Goal: Obtain resource: Download file/media

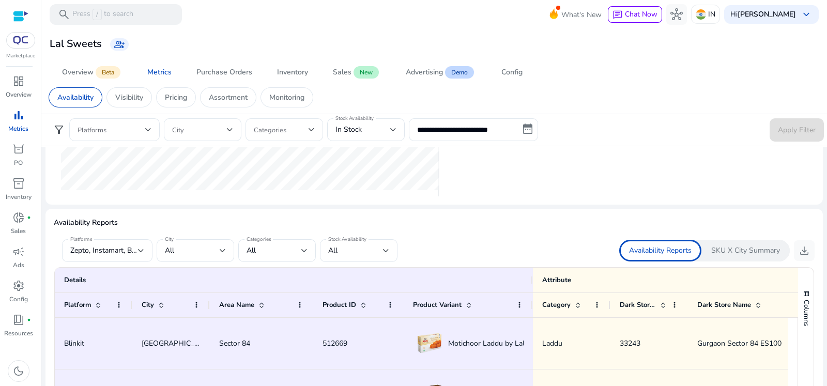
scroll to position [525, 0]
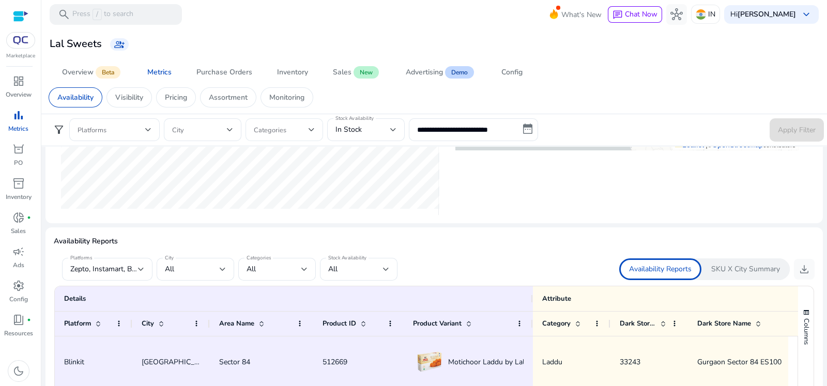
click at [277, 124] on span at bounding box center [281, 129] width 55 height 11
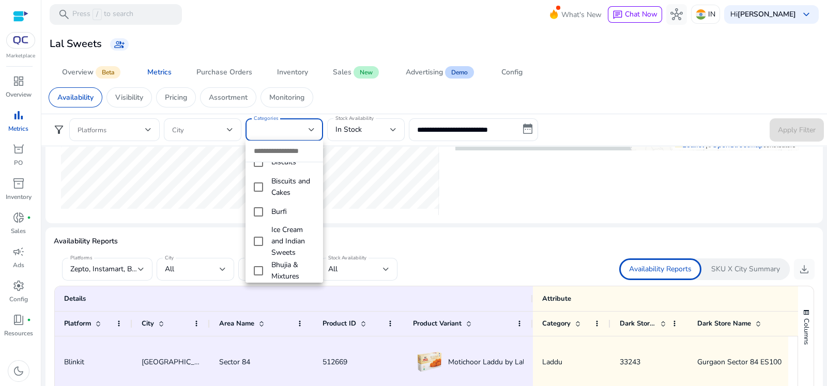
scroll to position [100, 0]
click at [264, 229] on mat-option "Ice Cream and Indian Sweets" at bounding box center [285, 231] width 78 height 34
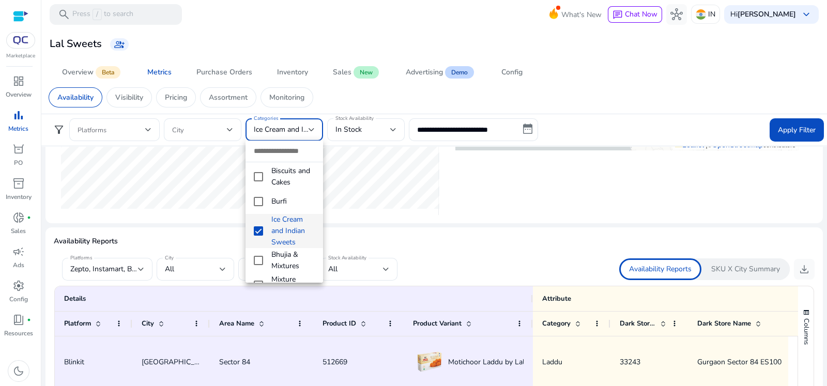
click at [799, 125] on div at bounding box center [413, 193] width 827 height 386
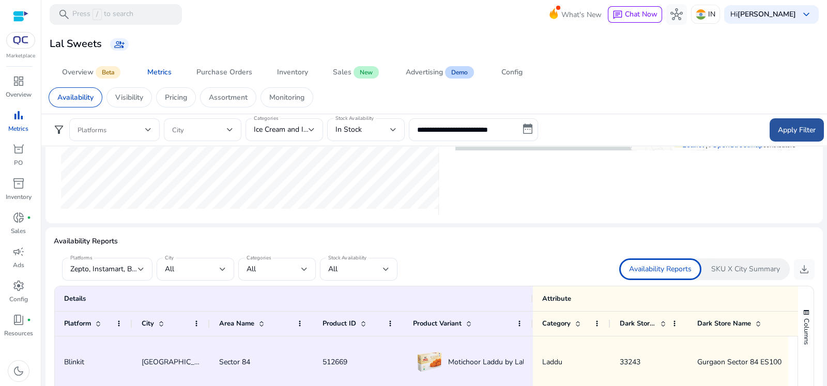
click at [797, 130] on span "Apply Filter" at bounding box center [797, 130] width 38 height 11
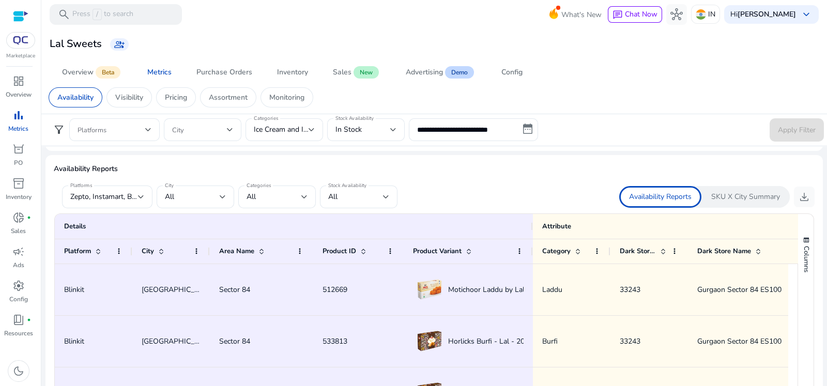
scroll to position [605, 0]
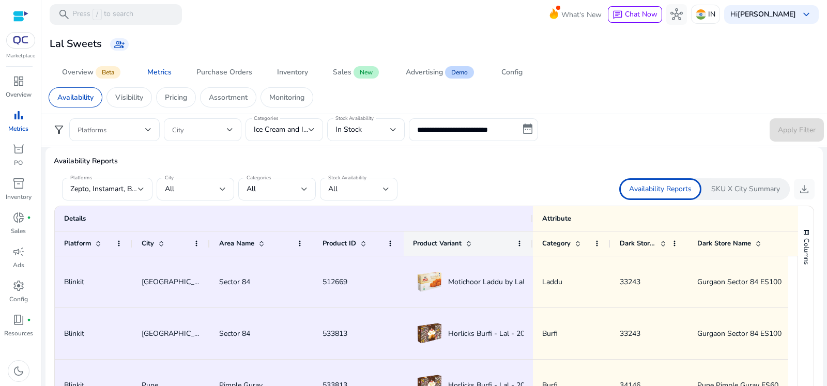
click at [474, 235] on div "Product Variant" at bounding box center [462, 243] width 99 height 19
click at [466, 240] on span at bounding box center [469, 243] width 8 height 8
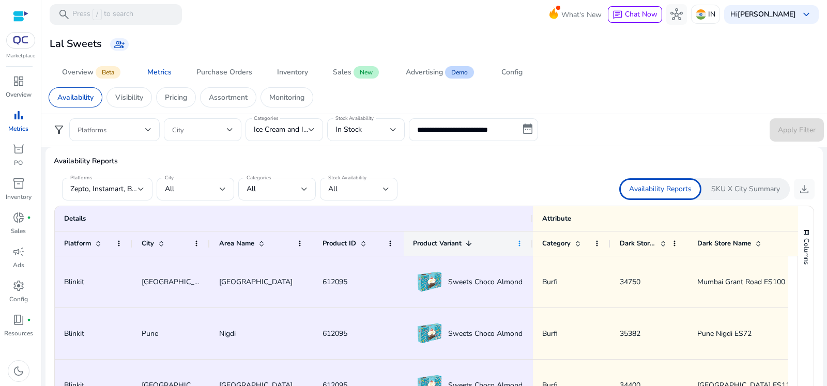
click at [516, 239] on span at bounding box center [519, 243] width 8 height 8
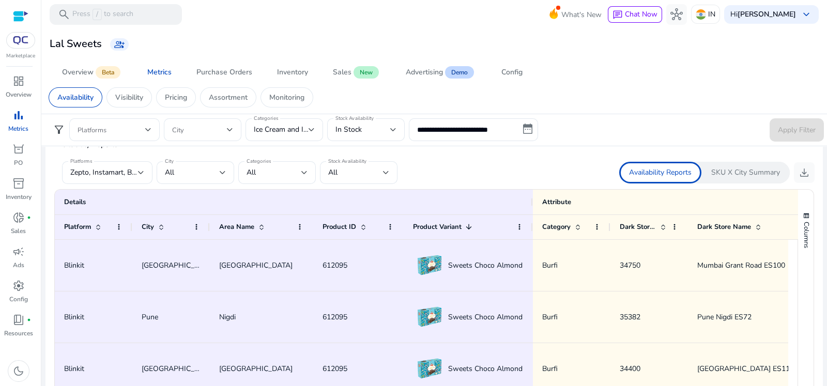
scroll to position [625, 0]
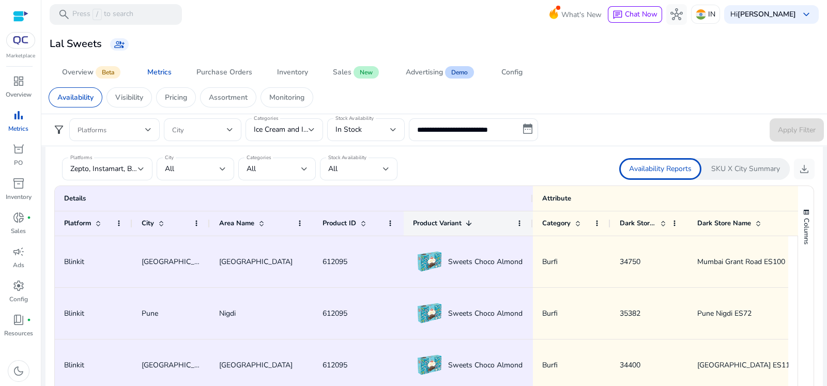
click at [466, 222] on span at bounding box center [469, 223] width 8 height 8
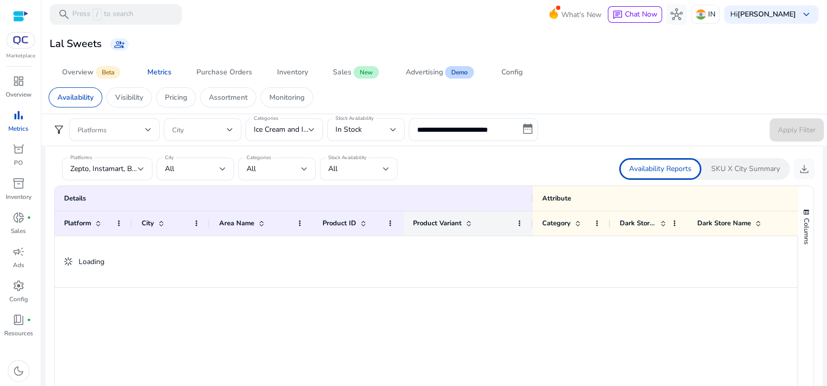
click at [466, 222] on span at bounding box center [469, 223] width 8 height 8
click at [466, 220] on span at bounding box center [469, 223] width 8 height 8
click at [521, 222] on span at bounding box center [519, 223] width 8 height 8
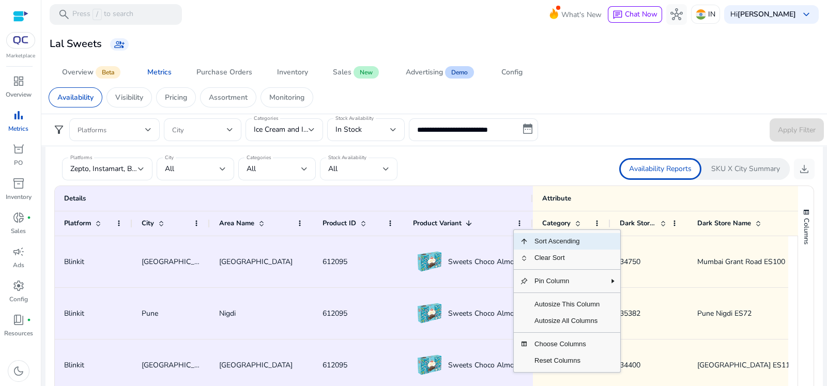
click at [368, 169] on div "All" at bounding box center [355, 168] width 55 height 11
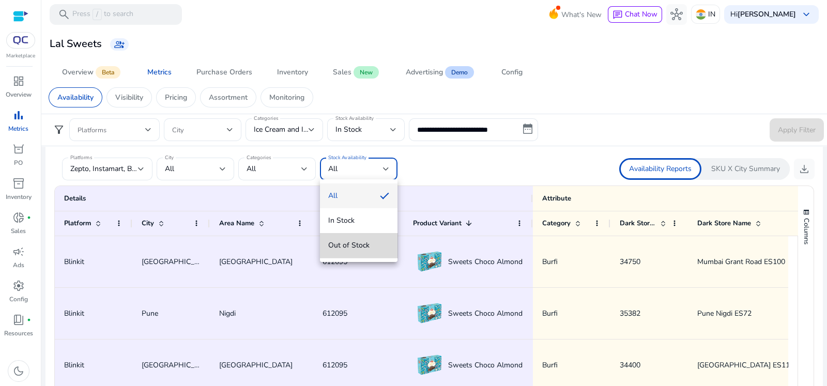
click at [366, 240] on span "Out of Stock" at bounding box center [358, 245] width 61 height 11
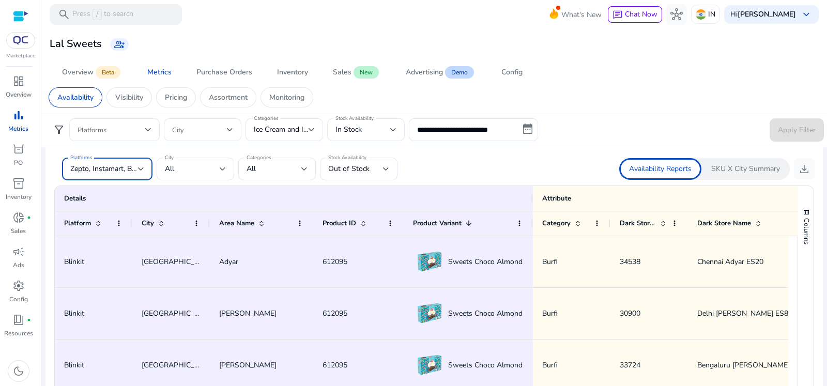
click at [134, 166] on span "Zepto, Instamart, Blinkit" at bounding box center [108, 169] width 77 height 10
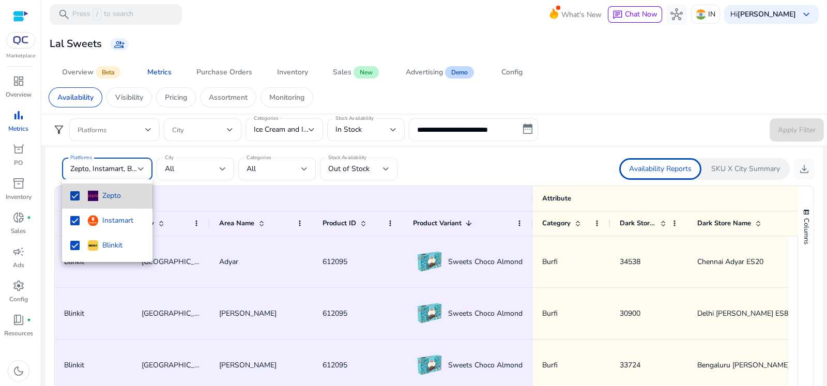
click at [73, 199] on mat-pseudo-checkbox at bounding box center [74, 195] width 9 height 9
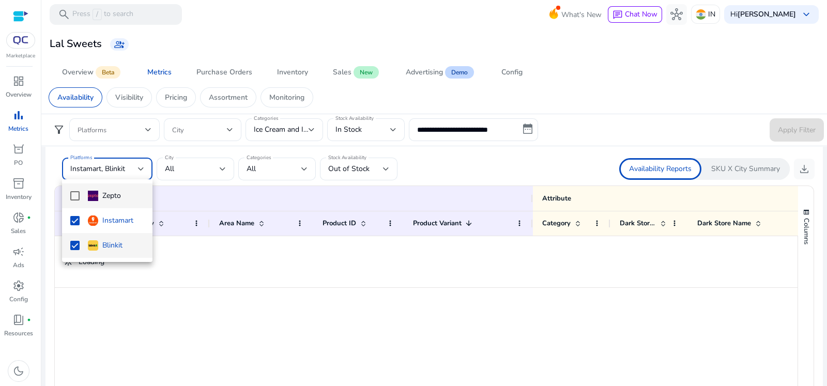
click at [72, 249] on mat-pseudo-checkbox at bounding box center [74, 245] width 9 height 9
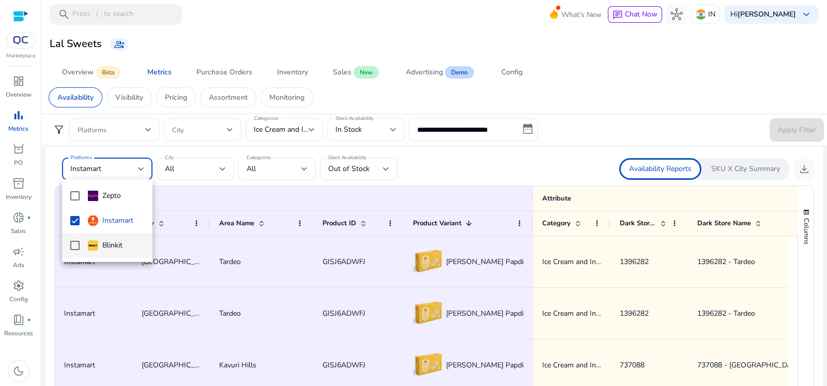
click at [798, 167] on div at bounding box center [413, 193] width 827 height 386
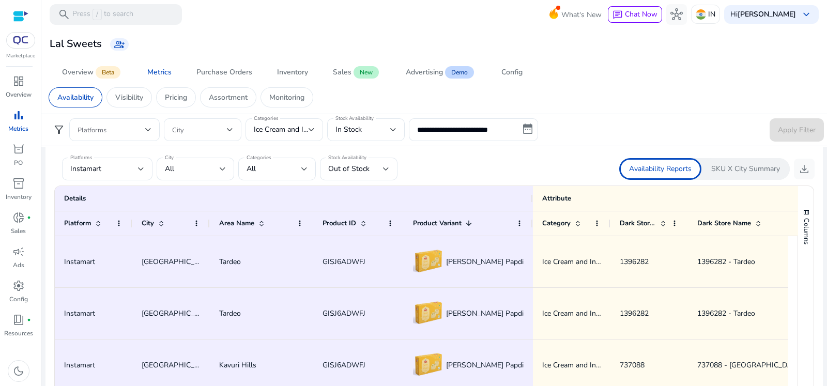
click at [344, 180] on ag-grid-angular "1 to 50 of 1,981. Page 1 of 40 Drag here to set row groups Drag here to set col…" at bounding box center [434, 335] width 777 height 310
click at [369, 169] on div "Out of Stock" at bounding box center [355, 168] width 55 height 11
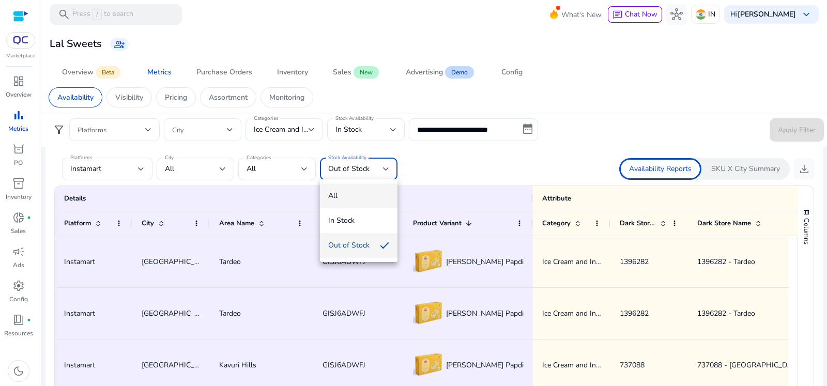
click at [355, 200] on span "All" at bounding box center [358, 195] width 61 height 11
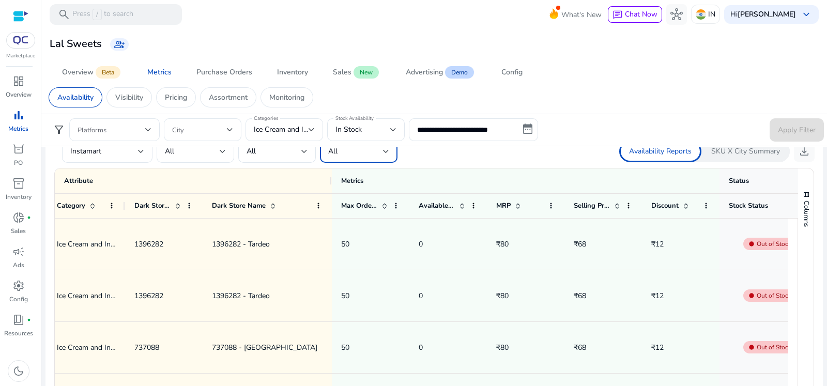
scroll to position [737, 0]
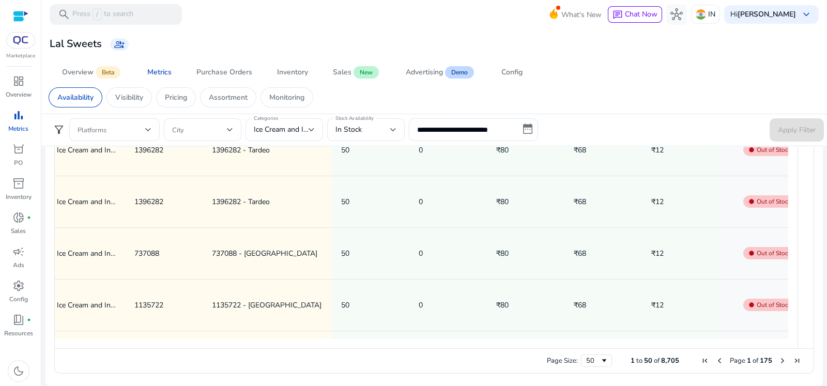
click at [816, 334] on ag-grid-angular "1 to 50 of 8,705. Page 1 of 175 Drag here to set row groups Drag here to set co…" at bounding box center [434, 224] width 777 height 310
click at [791, 342] on div at bounding box center [792, 343] width 9 height 9
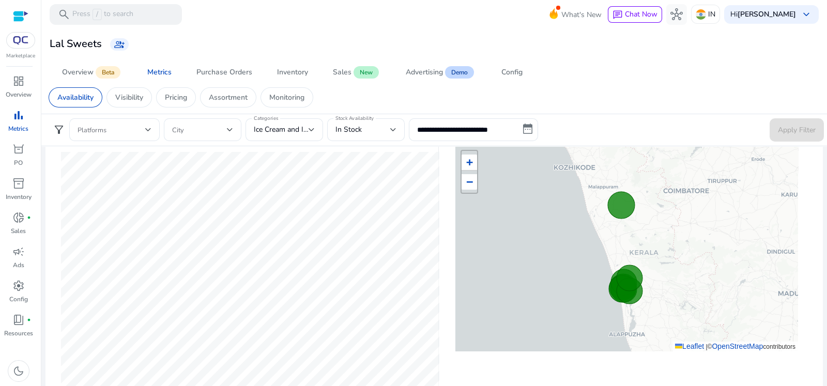
scroll to position [268, 0]
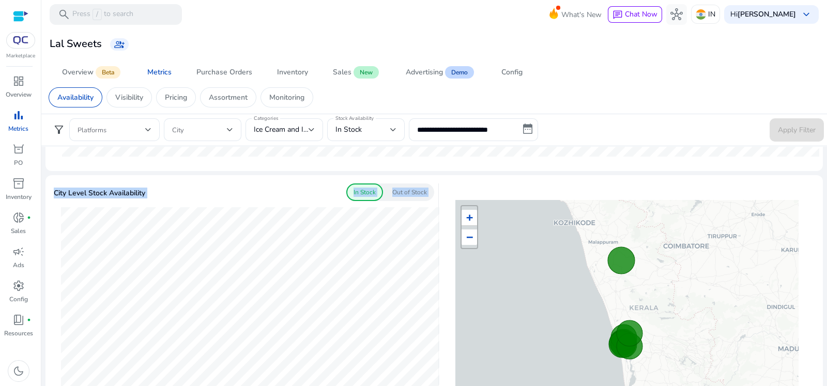
drag, startPoint x: 819, startPoint y: 117, endPoint x: 827, endPoint y: 233, distance: 116.1
click at [827, 233] on mat-sidenav-content "**********" at bounding box center [434, 193] width 786 height 386
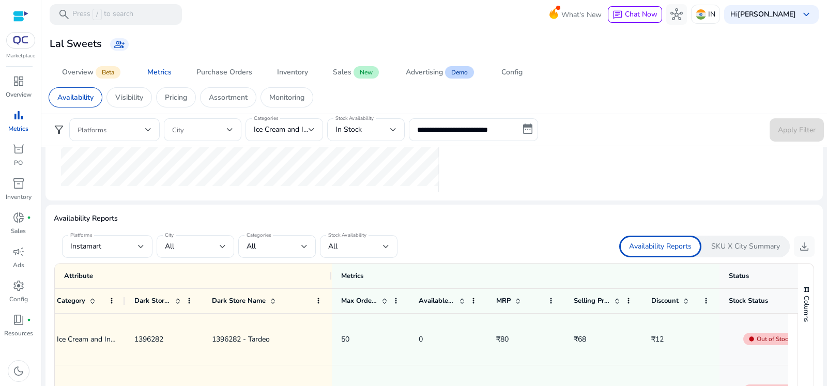
scroll to position [564, 0]
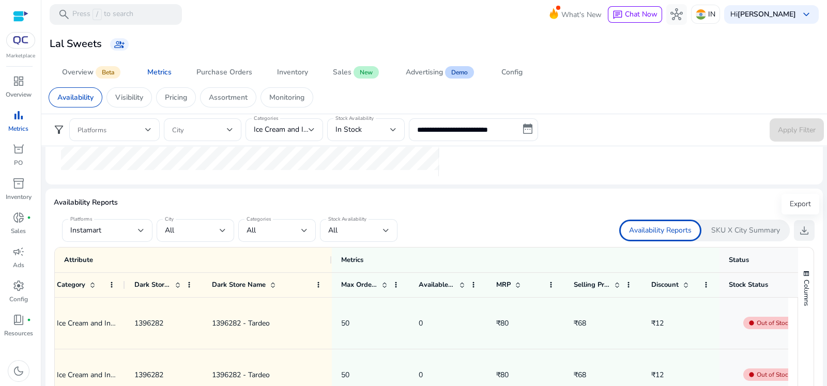
click at [800, 231] on span "download" at bounding box center [804, 230] width 12 height 12
click at [806, 234] on span "download" at bounding box center [804, 230] width 12 height 12
click at [287, 232] on div "All" at bounding box center [274, 230] width 55 height 11
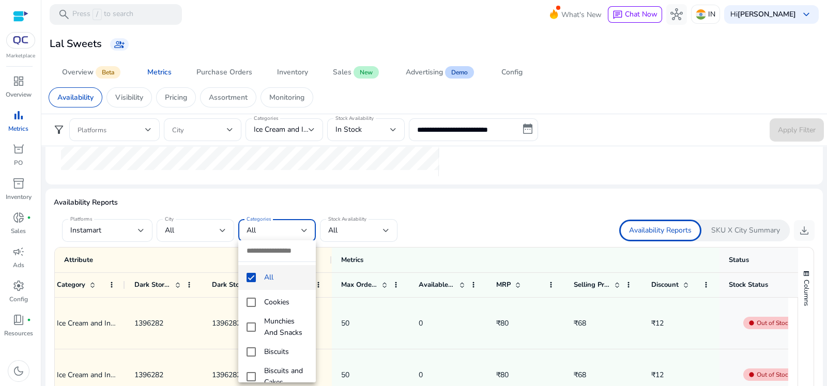
click at [346, 226] on div at bounding box center [413, 193] width 827 height 386
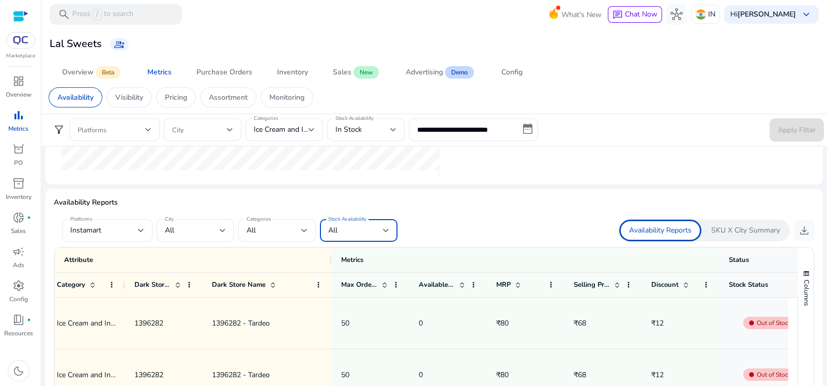
click at [346, 226] on div "All" at bounding box center [355, 230] width 55 height 11
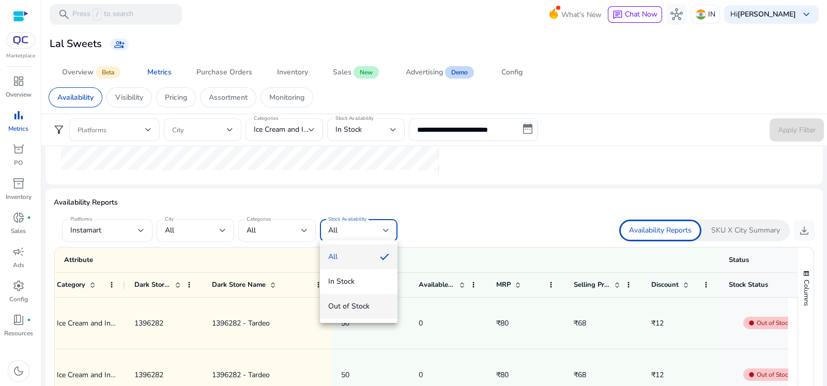
click at [346, 302] on span "Out of Stock" at bounding box center [358, 306] width 61 height 11
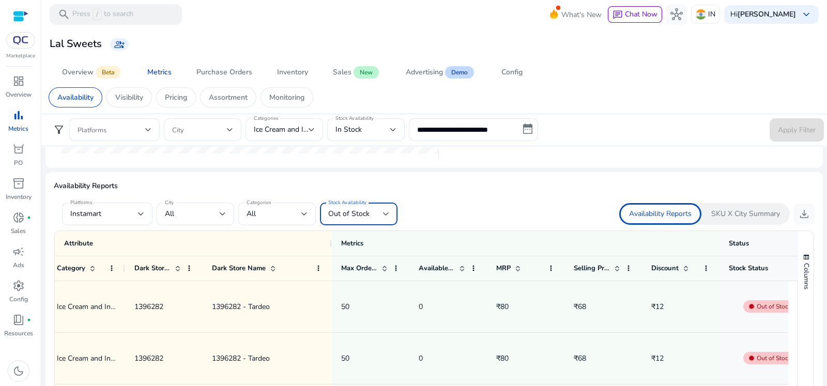
scroll to position [579, 0]
click at [809, 210] on button "download" at bounding box center [804, 215] width 21 height 21
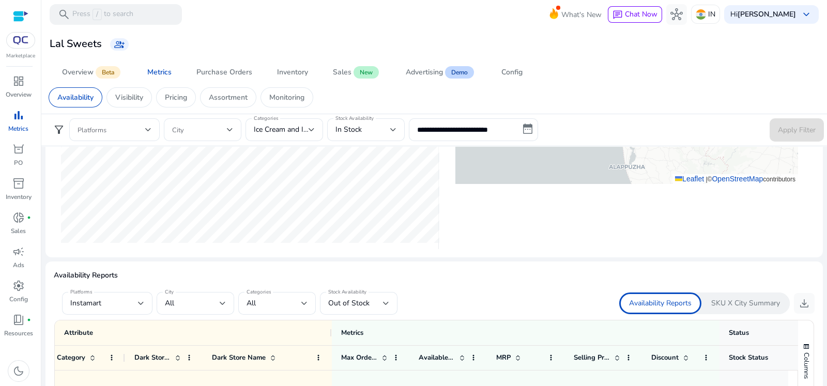
scroll to position [492, 0]
click at [798, 299] on span "download" at bounding box center [804, 302] width 12 height 12
drag, startPoint x: 822, startPoint y: 172, endPoint x: 823, endPoint y: 204, distance: 32.1
click at [823, 204] on mat-sidenav-content "**********" at bounding box center [434, 193] width 786 height 386
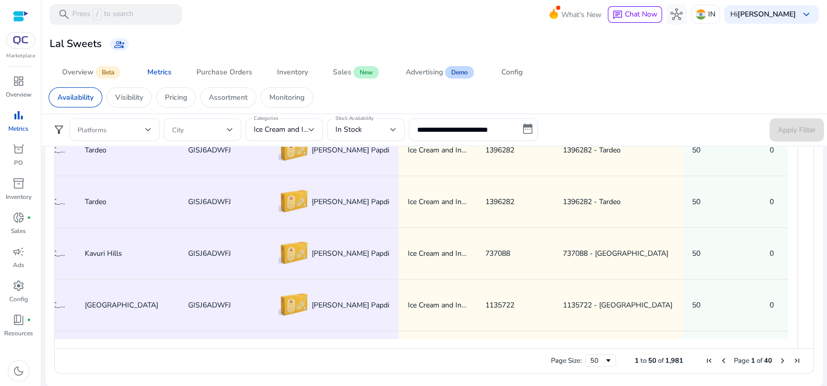
scroll to position [0, 115]
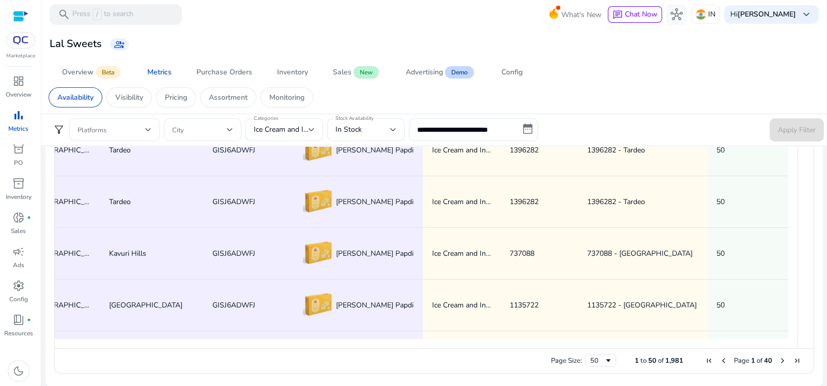
click at [779, 363] on span "Next Page" at bounding box center [783, 361] width 8 height 8
click at [389, 129] on div "In Stock" at bounding box center [363, 129] width 55 height 11
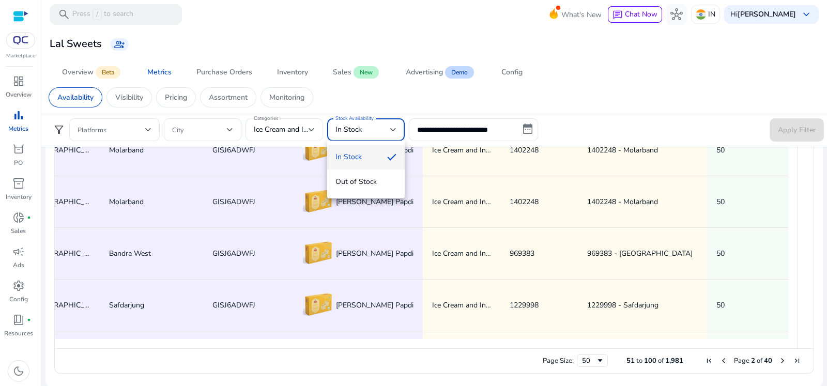
click at [375, 167] on mat-option "In Stock" at bounding box center [366, 157] width 78 height 25
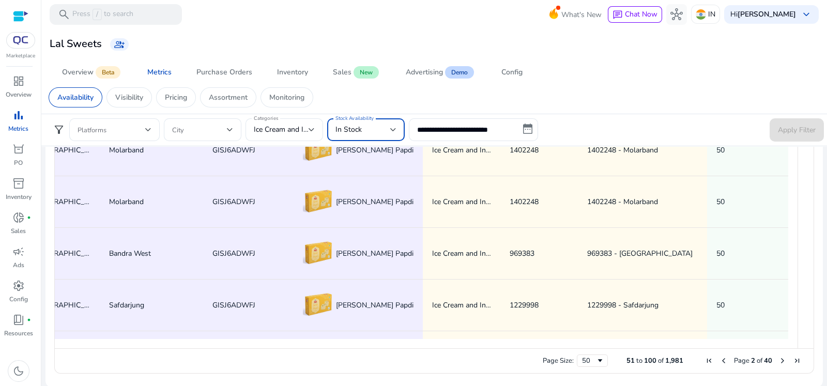
click at [375, 129] on div "In Stock" at bounding box center [363, 129] width 55 height 11
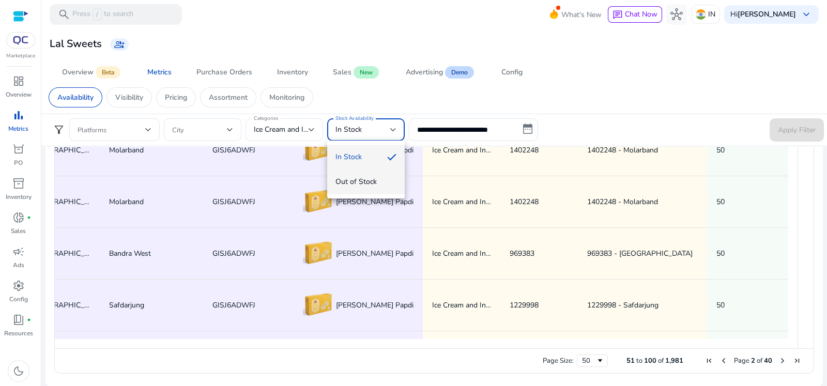
click at [377, 174] on mat-option "Out of Stock" at bounding box center [366, 182] width 78 height 25
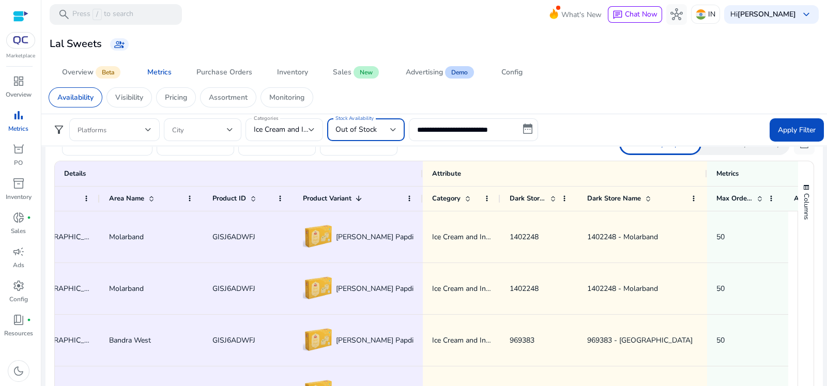
scroll to position [645, 0]
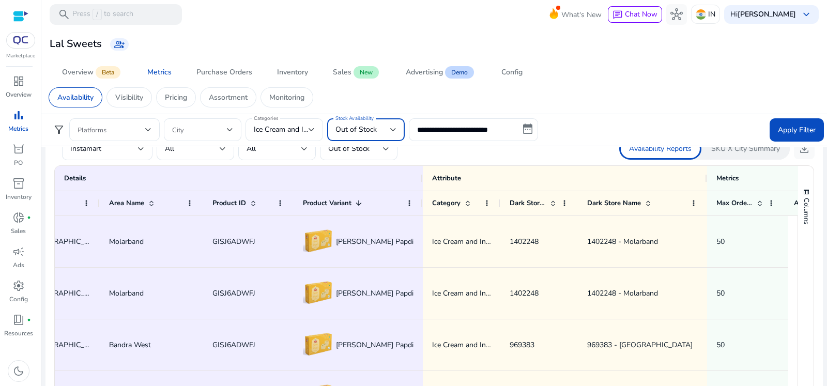
click at [383, 125] on div "Out of Stock" at bounding box center [363, 129] width 55 height 11
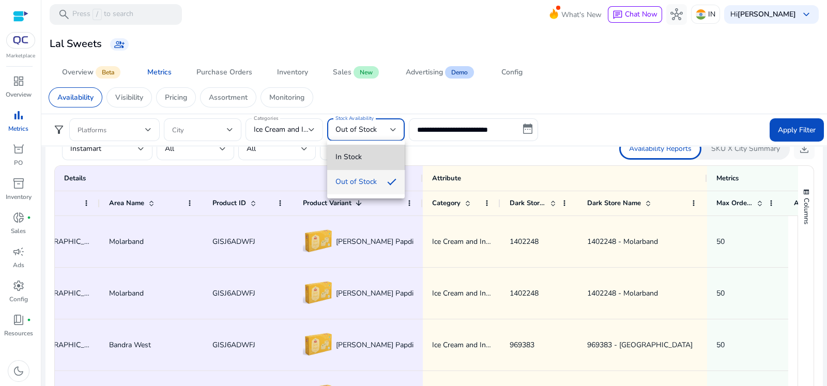
click at [372, 159] on span "In Stock" at bounding box center [366, 156] width 61 height 11
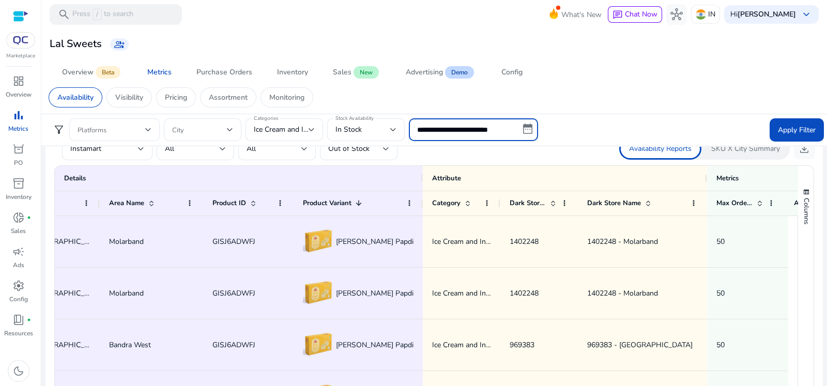
click at [527, 126] on input "**********" at bounding box center [473, 129] width 129 height 23
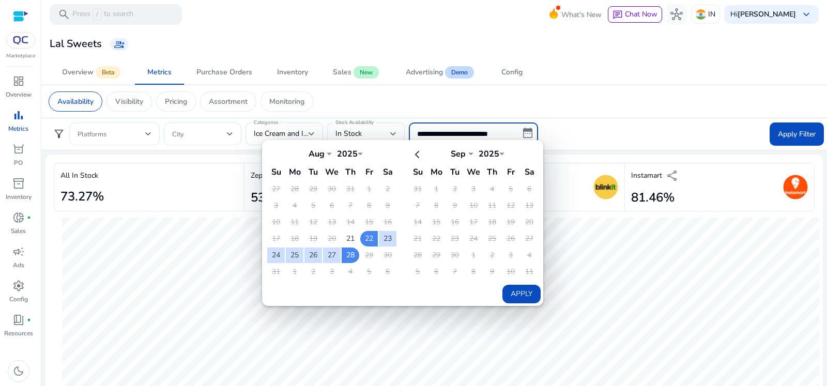
select select "*"
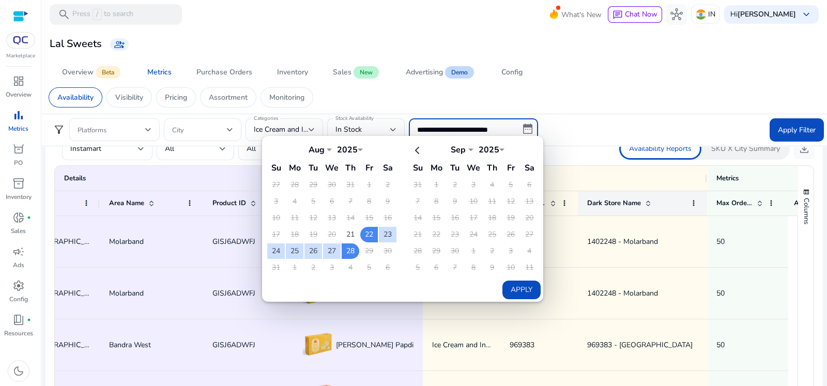
click at [581, 211] on div "Dark Store Name" at bounding box center [642, 203] width 129 height 25
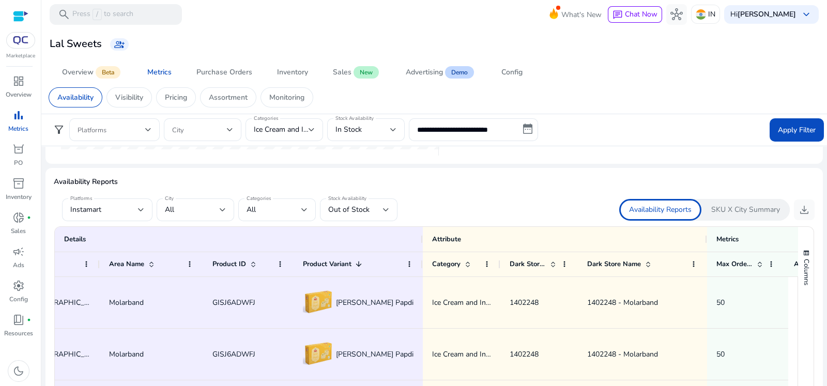
scroll to position [585, 0]
click at [757, 204] on p "SKU X City Summary" at bounding box center [745, 209] width 69 height 10
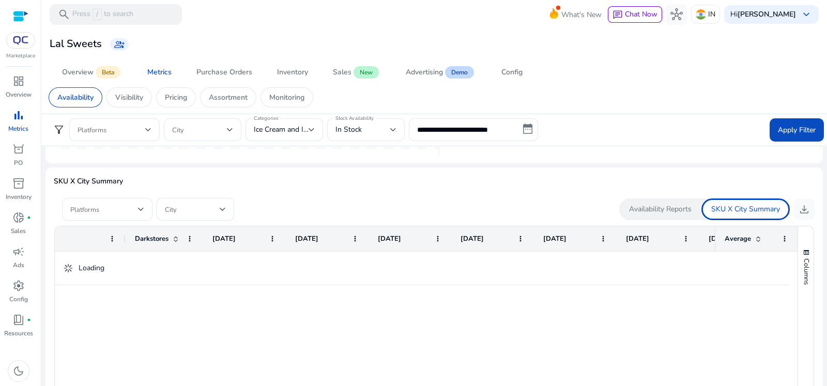
scroll to position [0, 108]
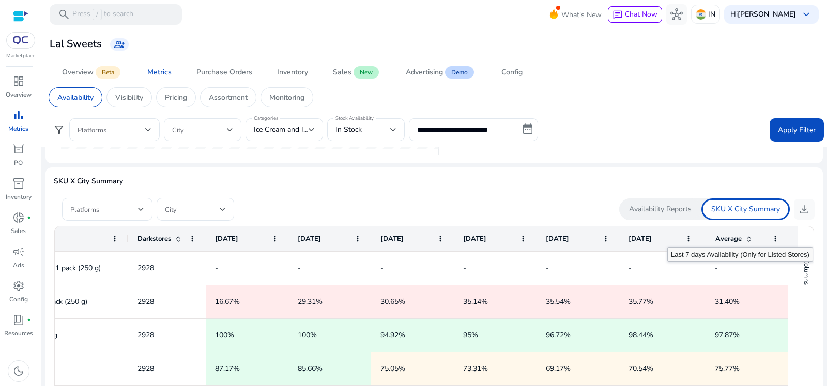
click at [775, 237] on div "Average" at bounding box center [747, 238] width 83 height 25
click at [771, 235] on span at bounding box center [775, 239] width 8 height 8
click at [689, 214] on div "Availability Reports" at bounding box center [660, 210] width 82 height 22
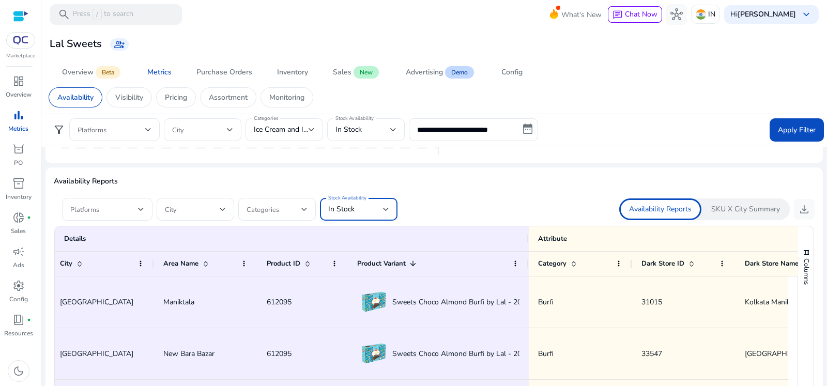
click at [355, 213] on div "In Stock" at bounding box center [355, 209] width 55 height 11
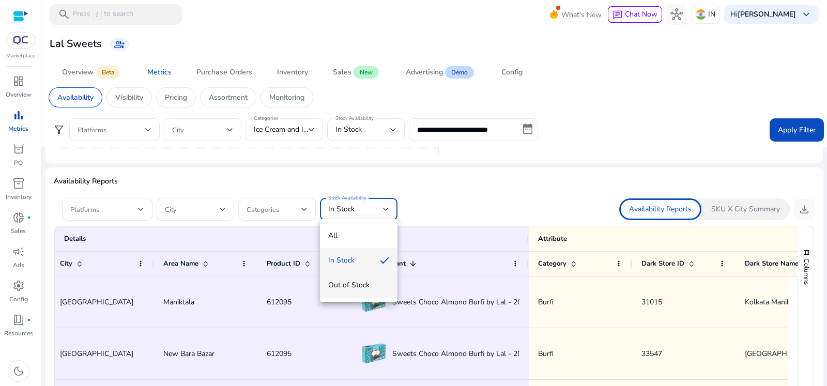
click at [356, 292] on mat-option "Out of Stock" at bounding box center [359, 285] width 78 height 25
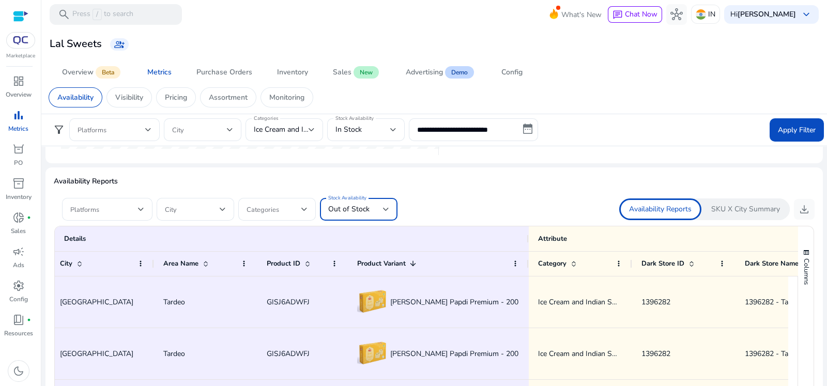
scroll to position [737, 0]
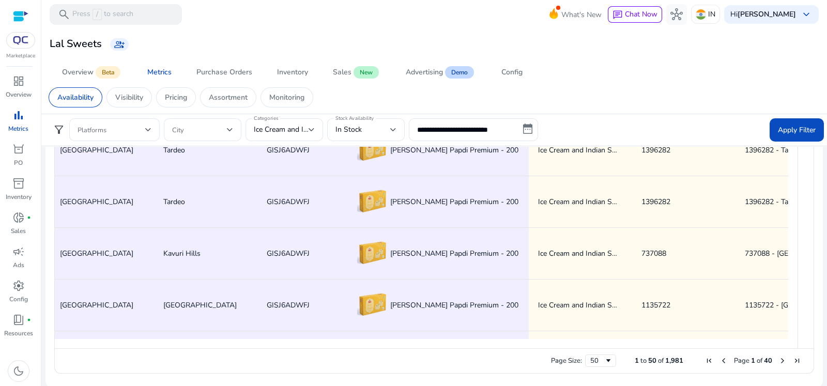
click at [773, 365] on div "Page Size: 50 1 to 50 of 1,981 Page 1 of 40" at bounding box center [434, 360] width 759 height 25
click at [781, 363] on span "Next Page" at bounding box center [783, 361] width 8 height 8
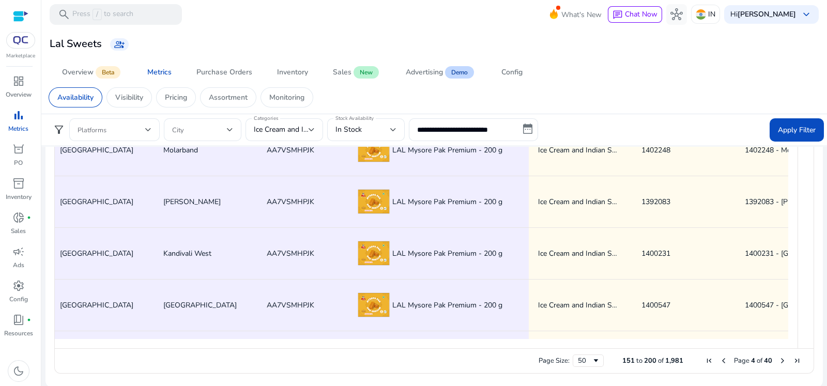
click at [781, 363] on span "Next Page" at bounding box center [783, 361] width 8 height 8
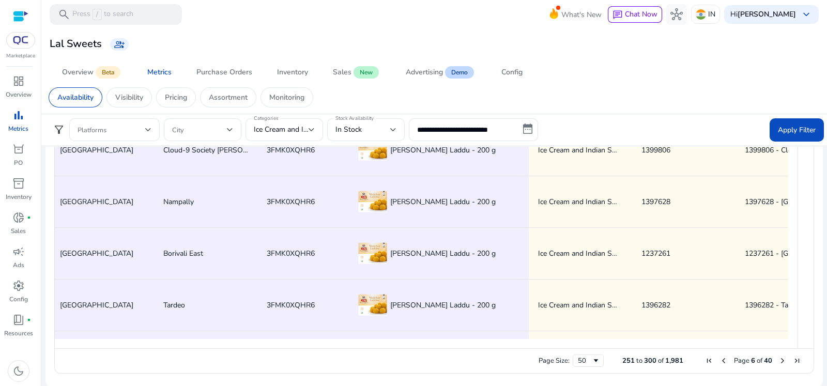
click at [781, 363] on span "Next Page" at bounding box center [783, 361] width 8 height 8
click at [386, 119] on div "In Stock" at bounding box center [366, 129] width 61 height 23
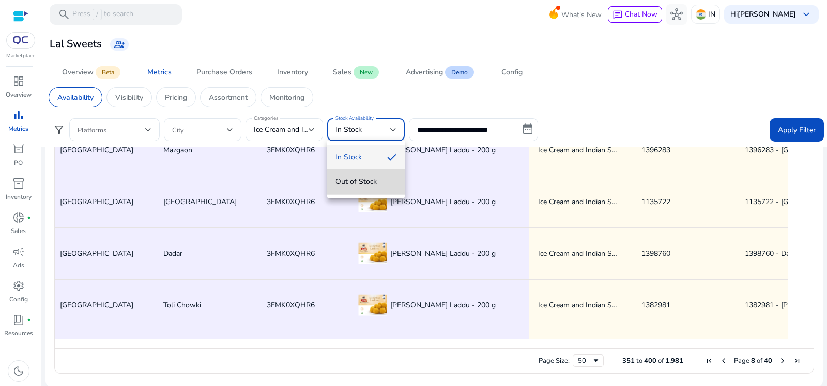
click at [362, 172] on mat-option "Out of Stock" at bounding box center [366, 182] width 78 height 25
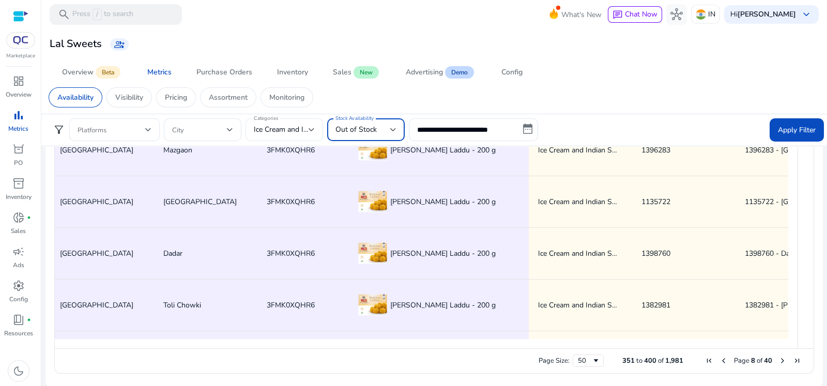
click at [303, 127] on span "Ice Cream and Indian Sweets" at bounding box center [301, 130] width 94 height 10
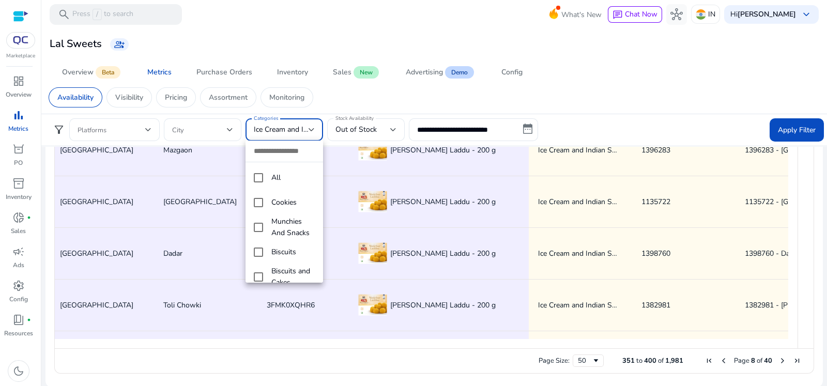
scroll to position [65, 0]
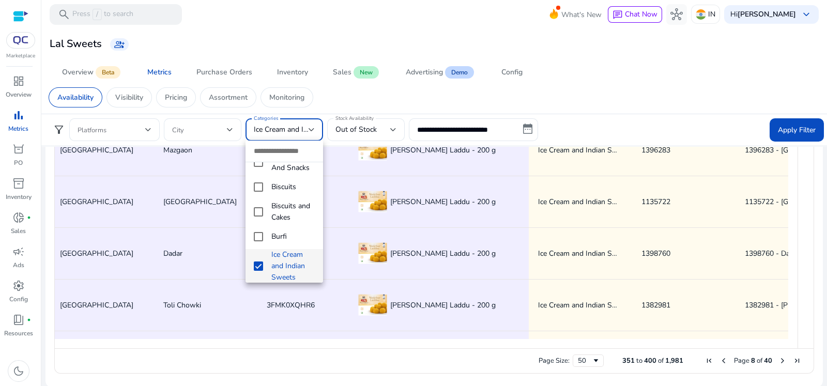
click at [324, 164] on div at bounding box center [413, 193] width 827 height 386
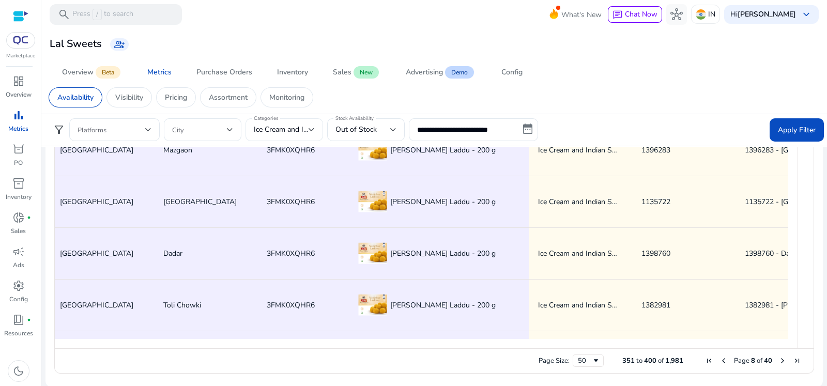
click at [309, 130] on div at bounding box center [312, 130] width 6 height 4
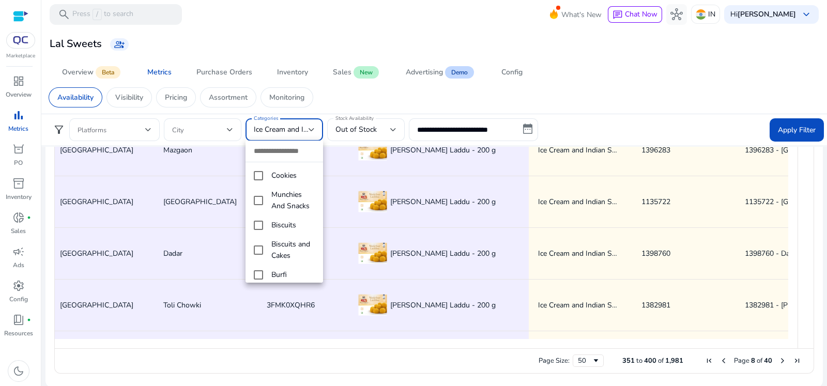
scroll to position [0, 0]
click at [258, 174] on mat-pseudo-checkbox at bounding box center [258, 177] width 9 height 9
click at [374, 132] on div at bounding box center [413, 193] width 827 height 386
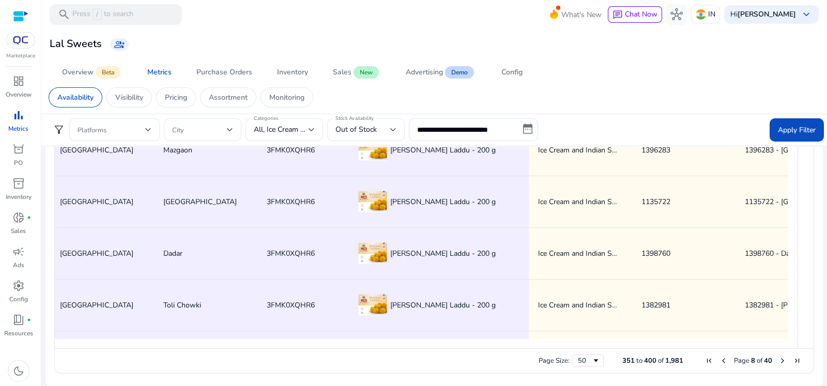
click at [374, 132] on span "Out of Stock" at bounding box center [356, 130] width 41 height 10
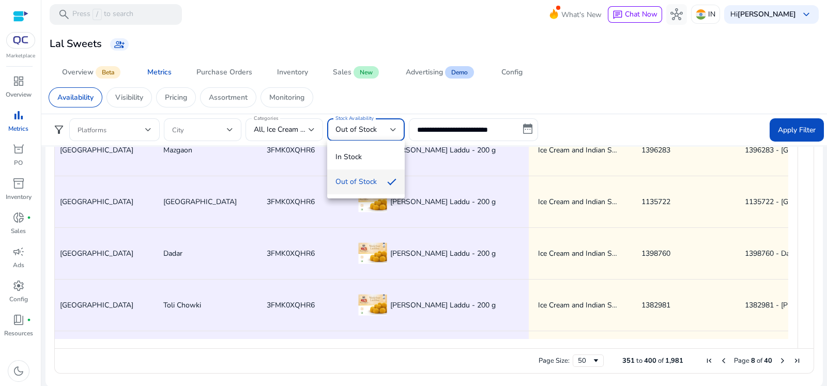
click at [234, 126] on div at bounding box center [413, 193] width 827 height 386
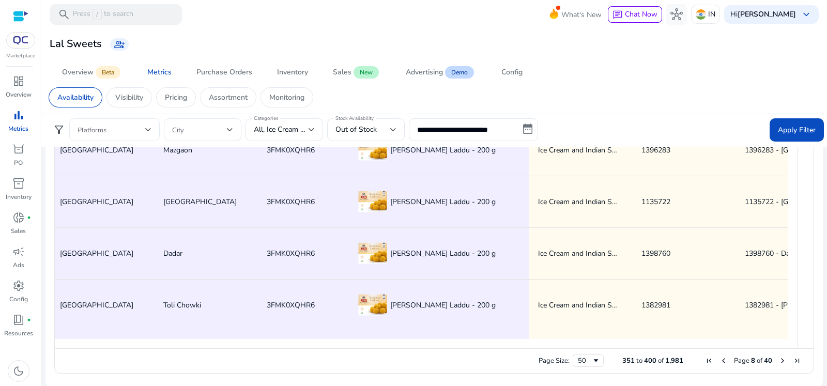
click at [138, 126] on span at bounding box center [112, 129] width 68 height 11
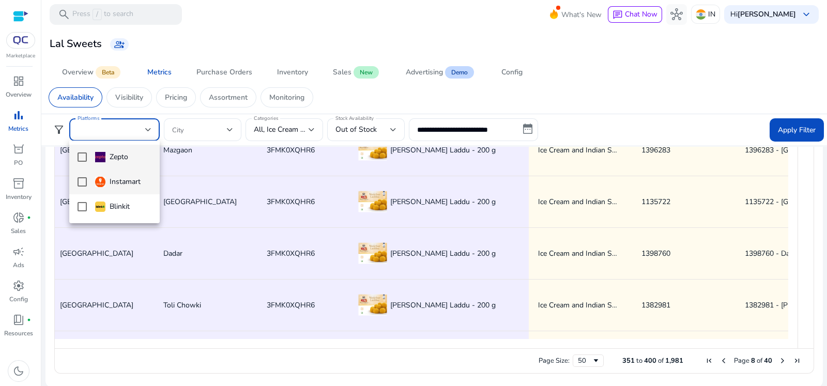
click at [78, 185] on mat-pseudo-checkbox at bounding box center [82, 181] width 9 height 9
click at [387, 133] on div at bounding box center [413, 193] width 827 height 386
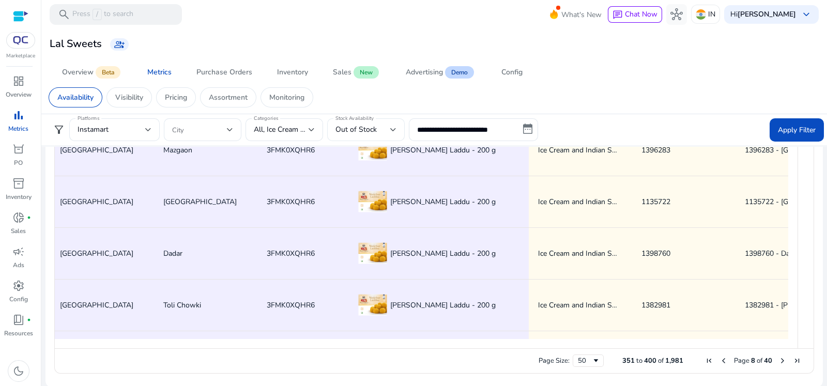
click at [400, 126] on div "Stock Availability Out of Stock" at bounding box center [366, 129] width 78 height 23
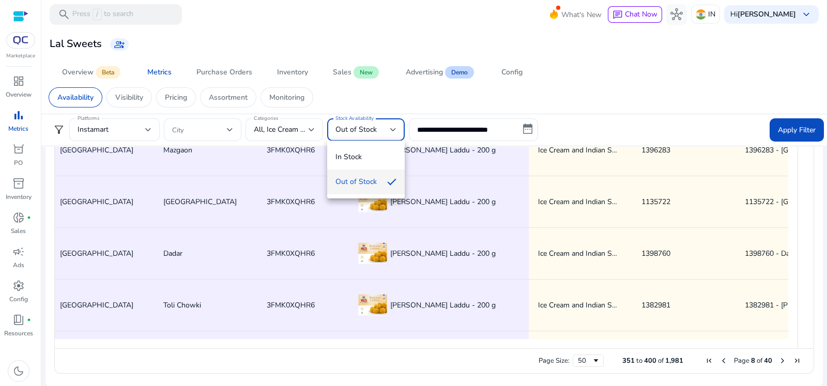
click at [382, 189] on mat-option "Out of Stock" at bounding box center [366, 182] width 78 height 25
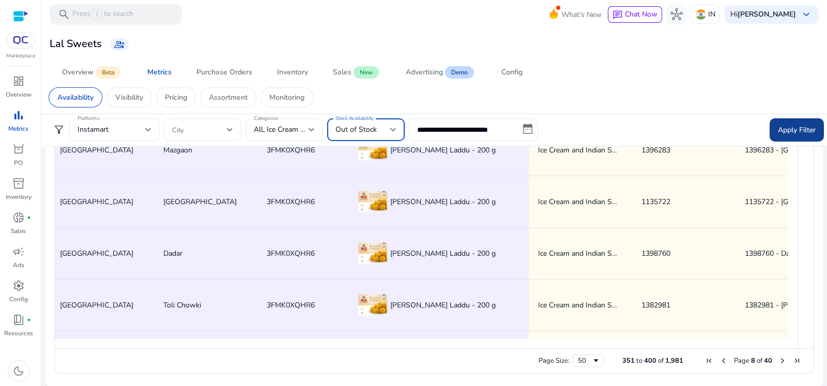
click at [778, 129] on span "Apply Filter" at bounding box center [797, 130] width 38 height 11
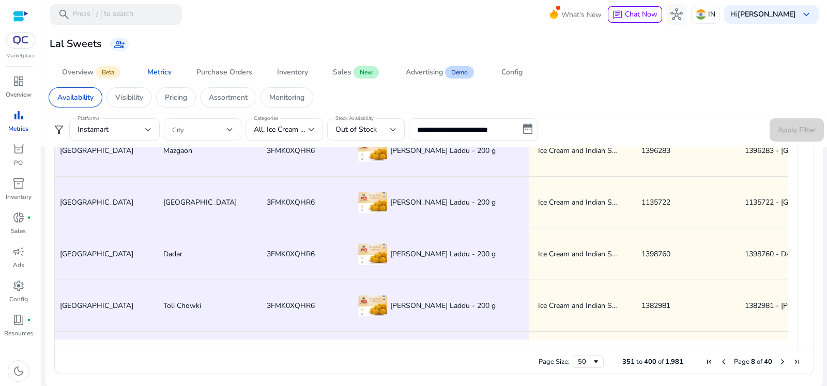
scroll to position [736, 0]
click at [295, 124] on div "All, Ice Cream and Indian Sweets" at bounding box center [284, 130] width 61 height 12
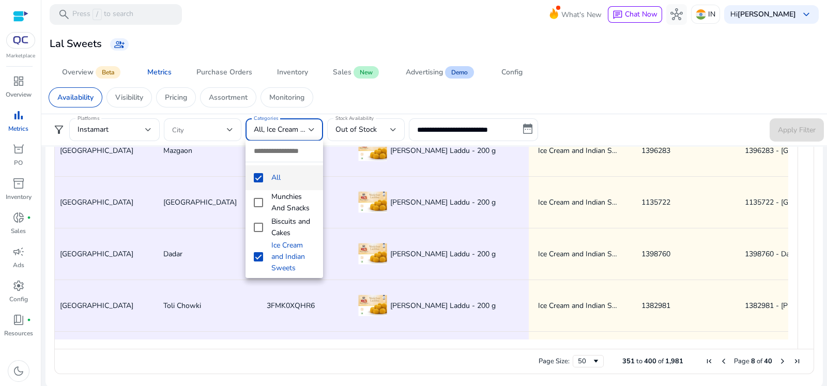
click at [260, 177] on mat-pseudo-checkbox at bounding box center [258, 177] width 9 height 9
click at [377, 133] on div at bounding box center [413, 193] width 827 height 386
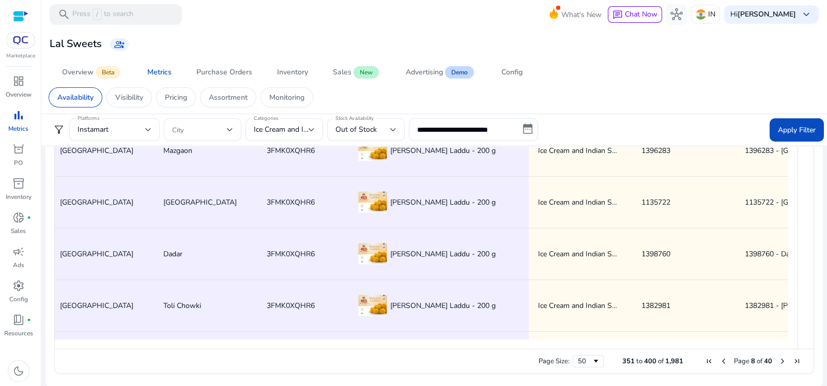
click at [377, 133] on div "Out of Stock" at bounding box center [363, 129] width 55 height 11
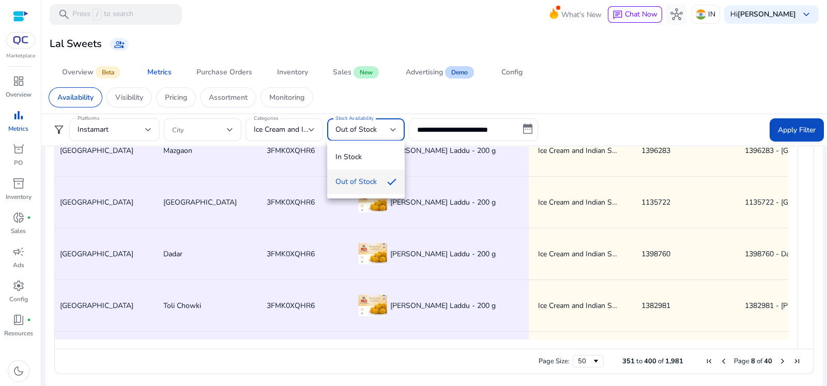
click at [780, 135] on div at bounding box center [413, 193] width 827 height 386
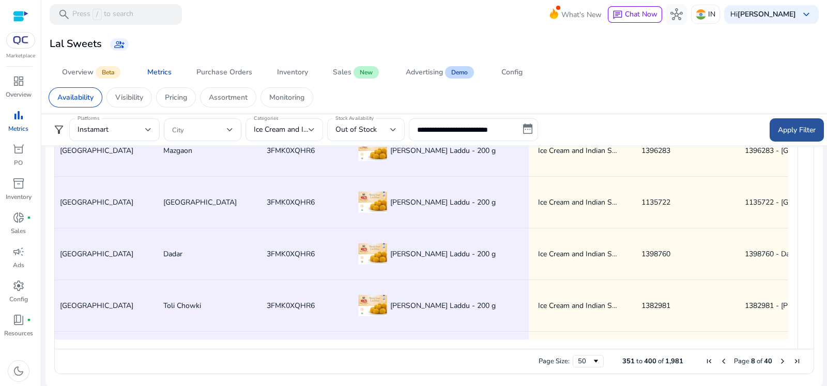
click at [808, 130] on span "Apply Filter" at bounding box center [797, 130] width 38 height 11
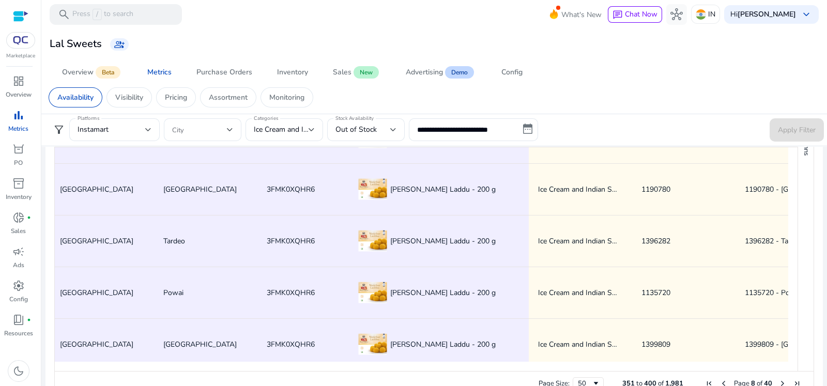
scroll to position [1886, 0]
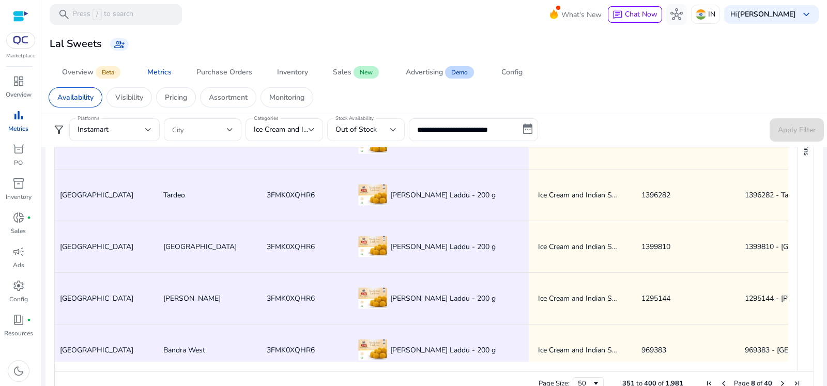
click at [377, 128] on div "Out of Stock" at bounding box center [363, 129] width 55 height 11
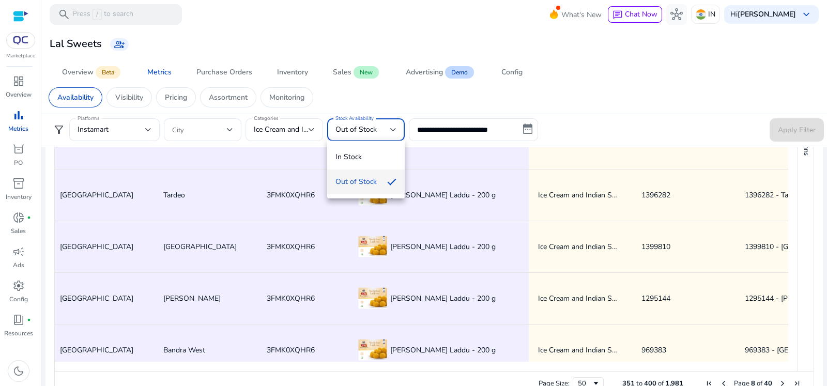
click at [371, 174] on mat-option "Out of Stock" at bounding box center [366, 182] width 78 height 25
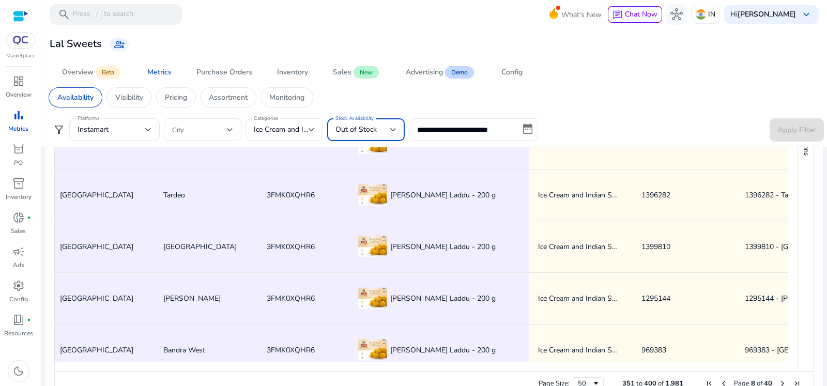
click at [770, 140] on div "Apply Filter" at bounding box center [797, 129] width 54 height 23
click at [220, 118] on div at bounding box center [202, 129] width 61 height 23
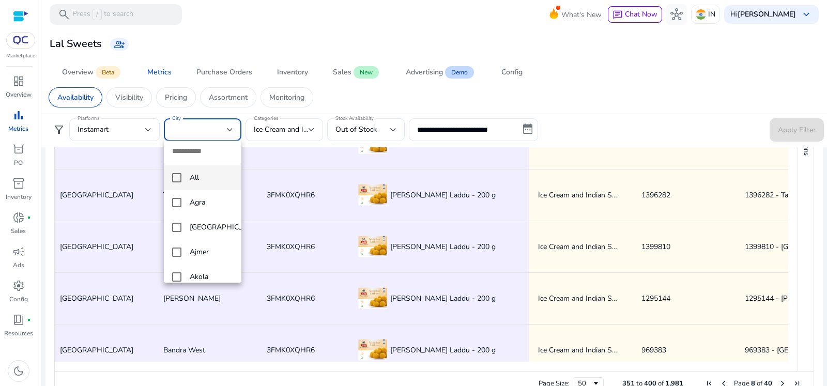
click at [180, 184] on mat-option "All" at bounding box center [203, 177] width 78 height 25
click at [796, 133] on div at bounding box center [413, 193] width 827 height 386
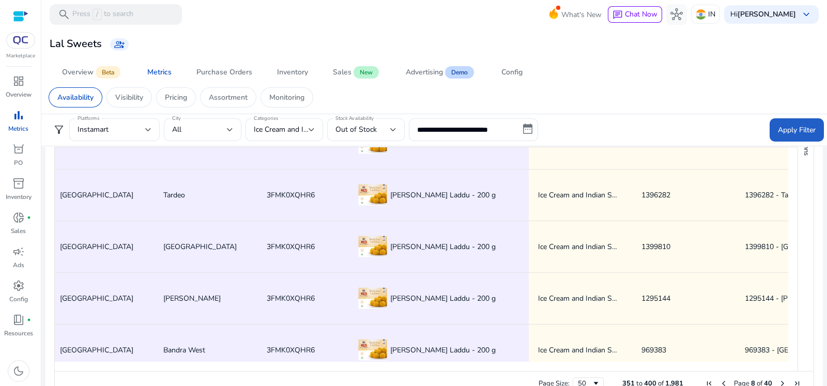
click at [796, 133] on span "Apply Filter" at bounding box center [797, 130] width 38 height 11
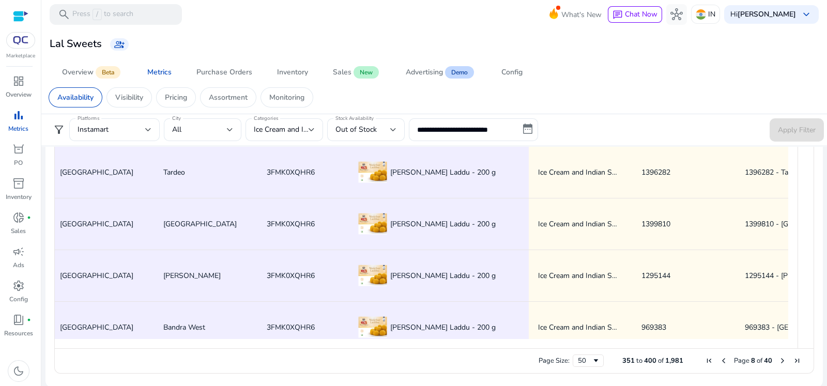
click at [720, 362] on span "Previous Page" at bounding box center [724, 361] width 8 height 8
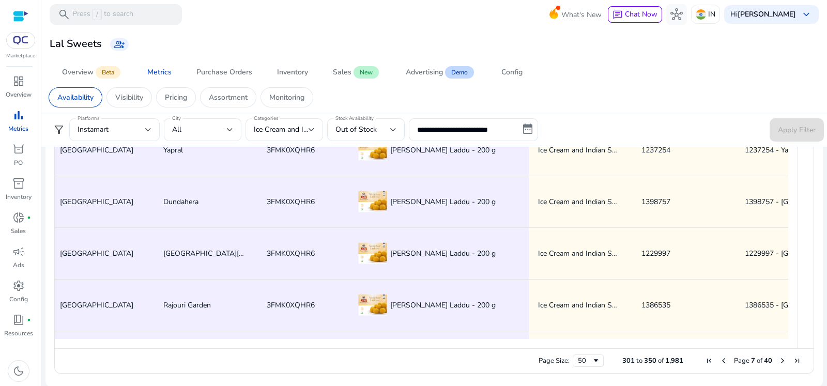
click at [720, 362] on span "Previous Page" at bounding box center [724, 361] width 8 height 8
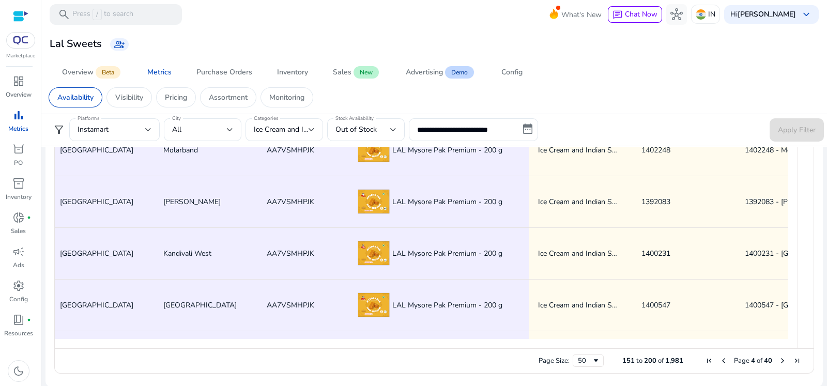
click at [720, 362] on span "Previous Page" at bounding box center [724, 361] width 8 height 8
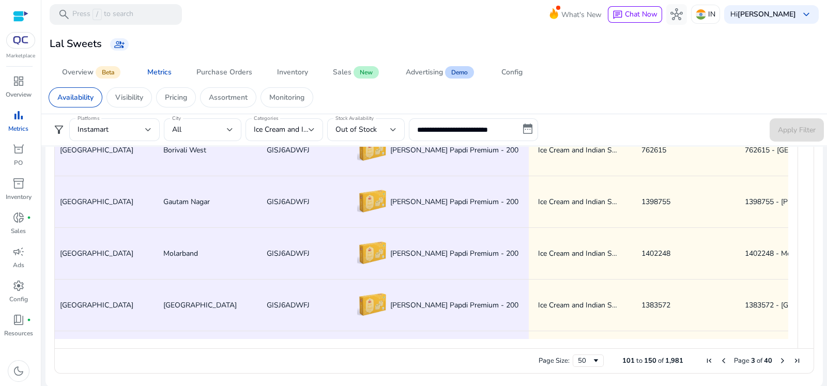
click at [720, 362] on span "Previous Page" at bounding box center [724, 361] width 8 height 8
click at [774, 363] on span "Page 1 of 40" at bounding box center [753, 360] width 102 height 9
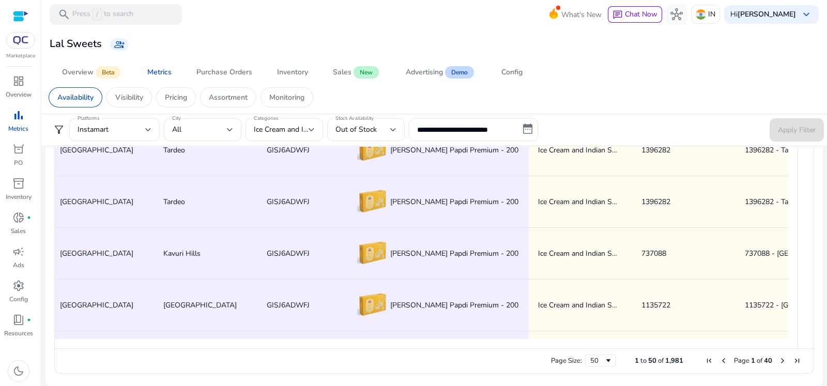
click at [793, 363] on span "Last Page" at bounding box center [797, 361] width 8 height 8
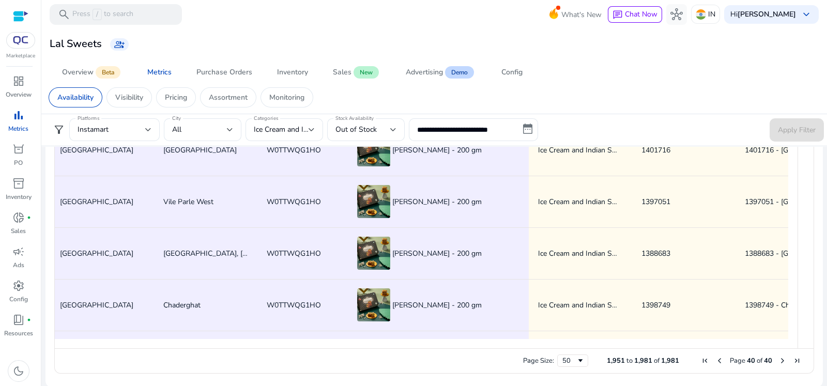
click at [719, 360] on span "Previous Page" at bounding box center [719, 361] width 8 height 8
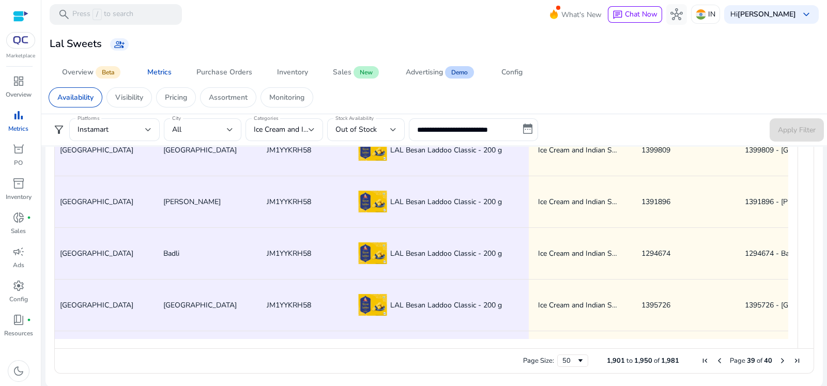
click at [719, 360] on span "Previous Page" at bounding box center [719, 361] width 8 height 8
click at [715, 137] on form "**********" at bounding box center [434, 129] width 780 height 23
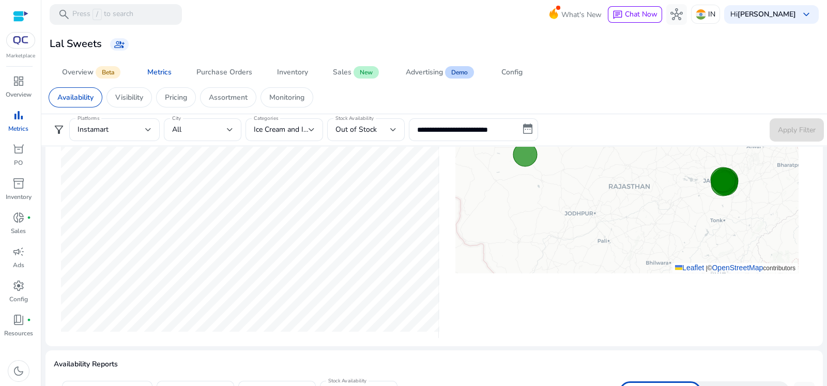
drag, startPoint x: 821, startPoint y: 188, endPoint x: 822, endPoint y: 258, distance: 70.3
click at [822, 258] on mat-sidenav-content "**********" at bounding box center [434, 193] width 786 height 386
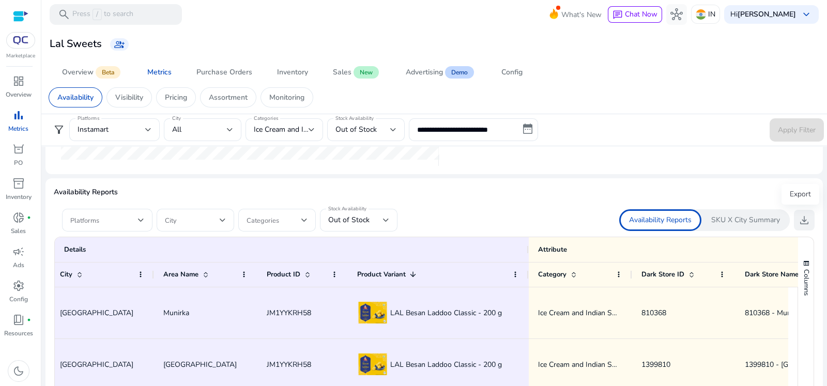
click at [801, 214] on span "download" at bounding box center [804, 220] width 12 height 12
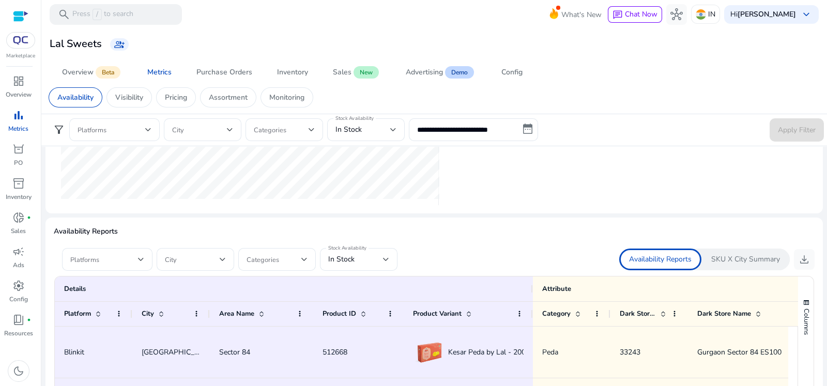
scroll to position [569, 0]
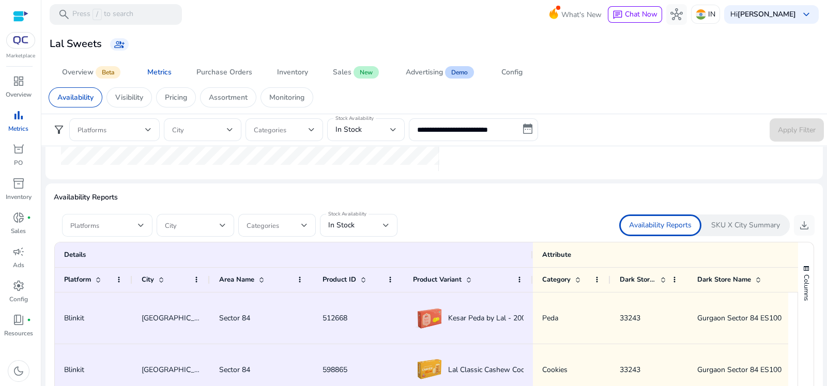
click at [124, 220] on span at bounding box center [104, 225] width 68 height 11
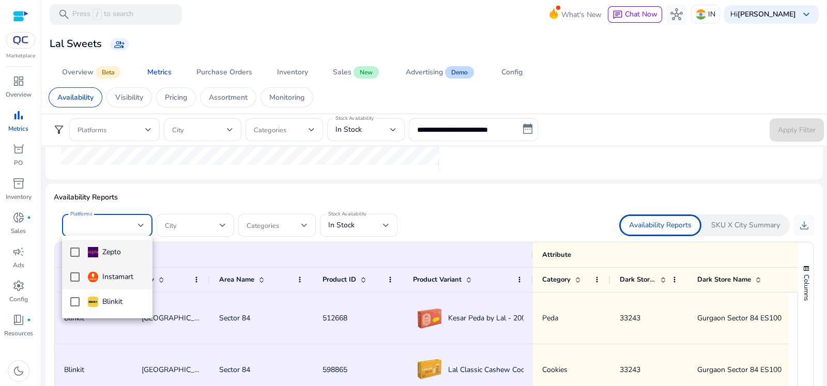
click at [71, 275] on mat-pseudo-checkbox at bounding box center [74, 276] width 9 height 9
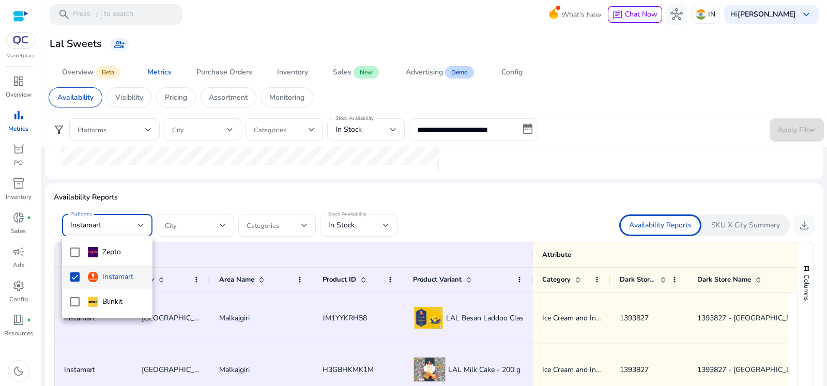
scroll to position [0, 0]
click at [77, 249] on mat-pseudo-checkbox at bounding box center [74, 252] width 9 height 9
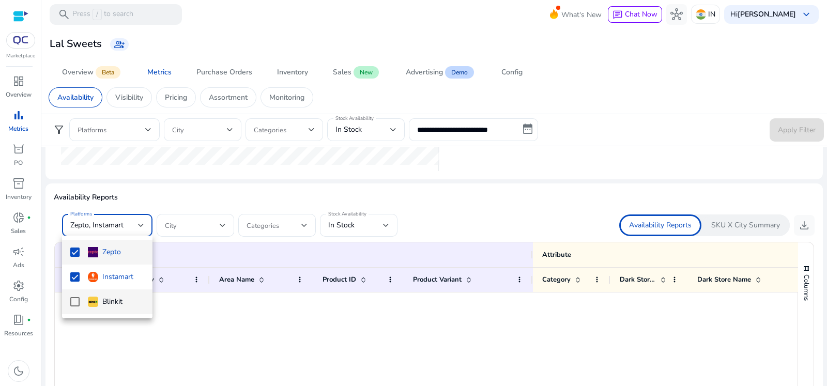
click at [76, 293] on mat-option "Blinkit" at bounding box center [107, 302] width 90 height 25
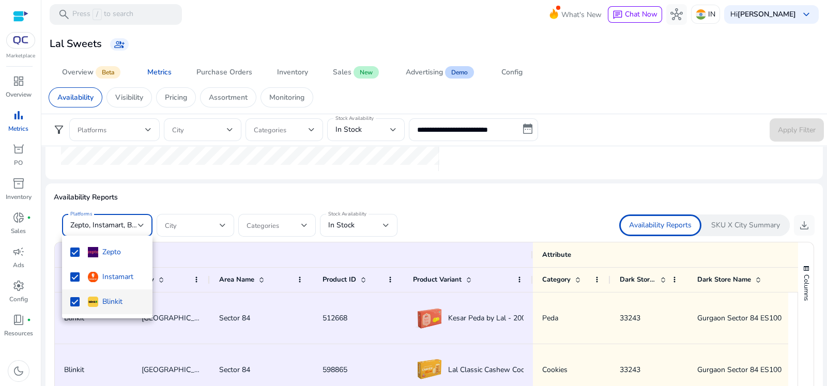
click at [356, 223] on div at bounding box center [413, 193] width 827 height 386
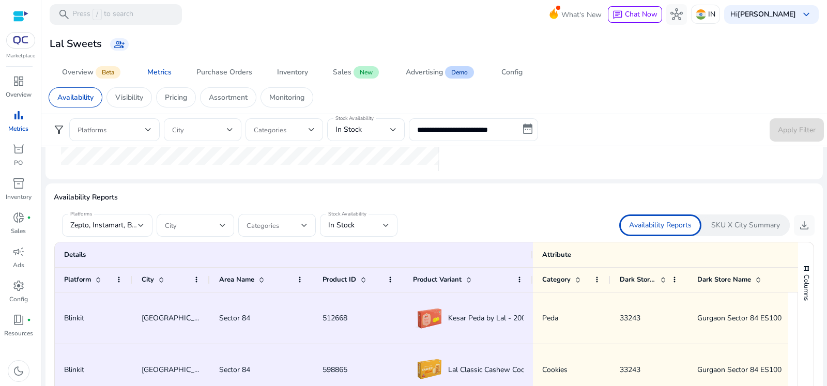
click at [356, 223] on div "In Stock" at bounding box center [355, 225] width 55 height 11
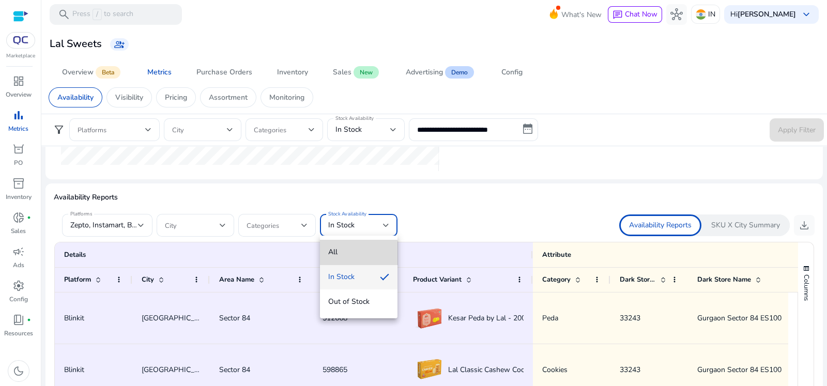
click at [354, 257] on span "All" at bounding box center [358, 252] width 61 height 11
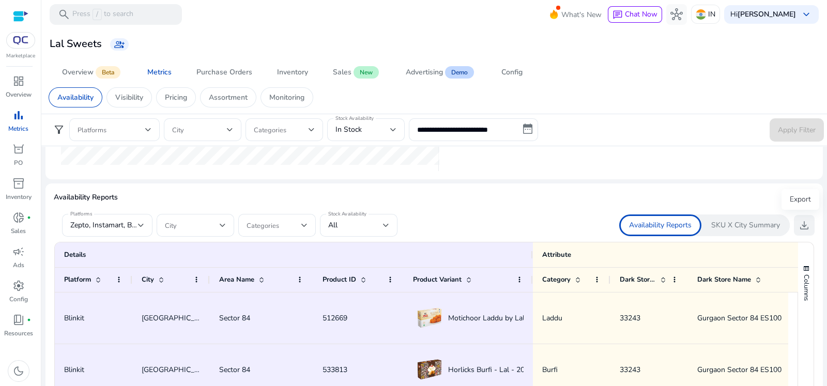
click at [803, 223] on span "download" at bounding box center [804, 225] width 12 height 12
click at [128, 229] on span "Zepto, Instamart, Blinkit" at bounding box center [108, 225] width 77 height 10
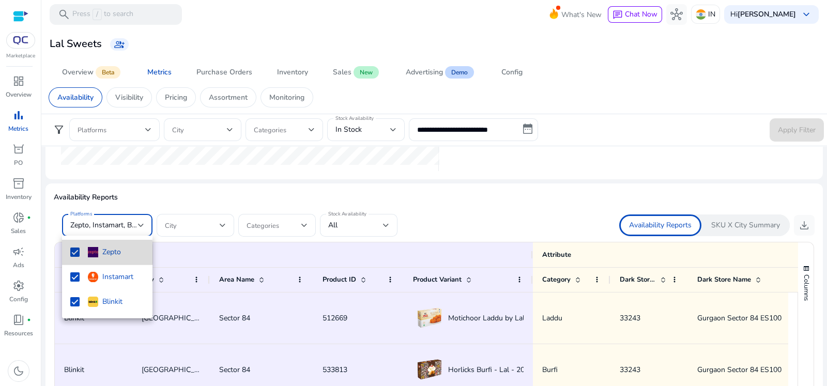
click at [70, 254] on mat-pseudo-checkbox at bounding box center [74, 252] width 9 height 9
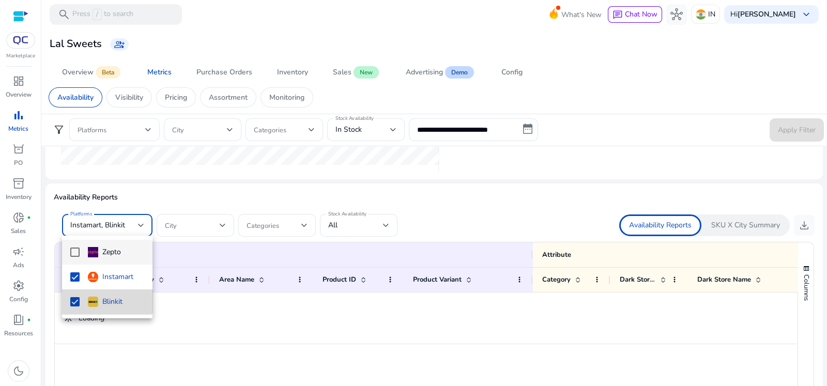
click at [77, 298] on mat-pseudo-checkbox at bounding box center [74, 301] width 9 height 9
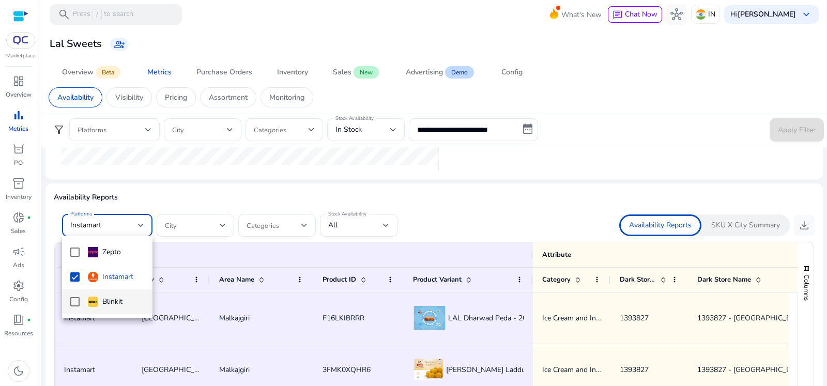
click at [572, 209] on div at bounding box center [413, 193] width 827 height 386
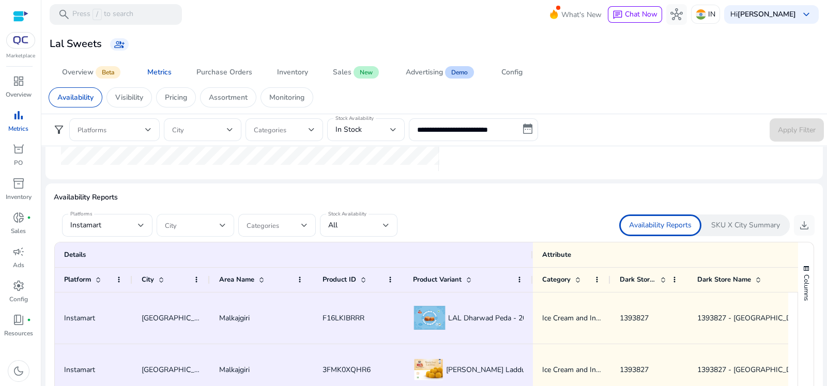
click at [217, 220] on span at bounding box center [192, 225] width 55 height 11
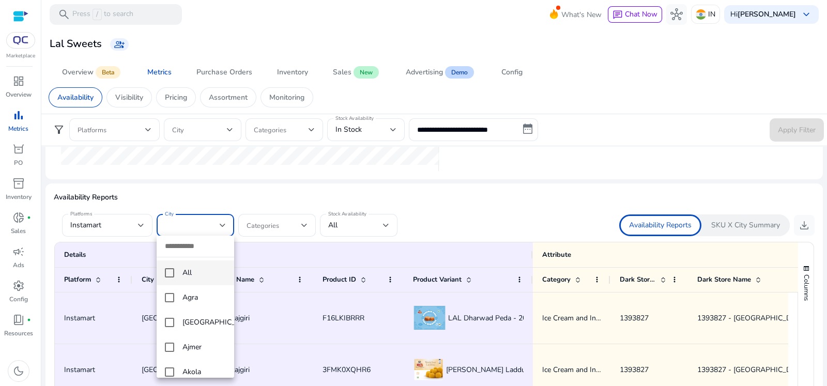
click at [174, 272] on mat-option "All" at bounding box center [196, 273] width 78 height 25
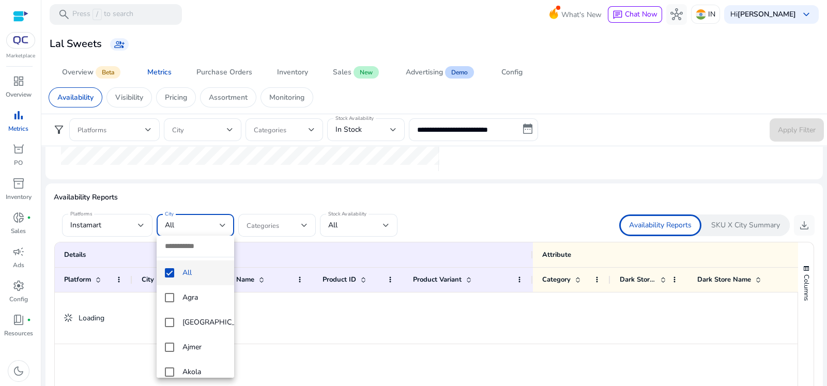
click at [294, 221] on div at bounding box center [413, 193] width 827 height 386
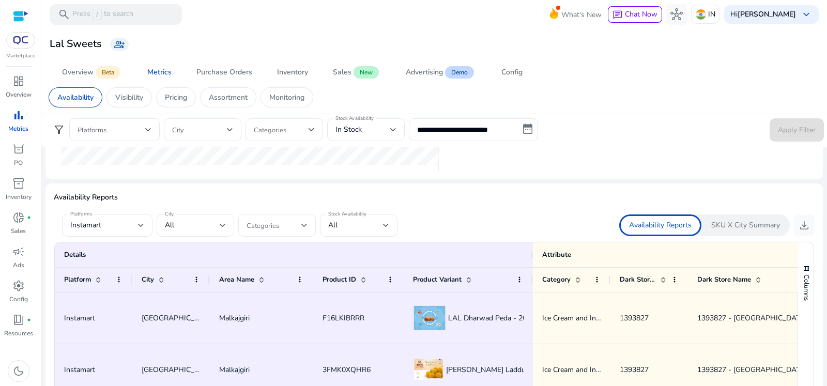
click at [293, 222] on span at bounding box center [274, 225] width 55 height 11
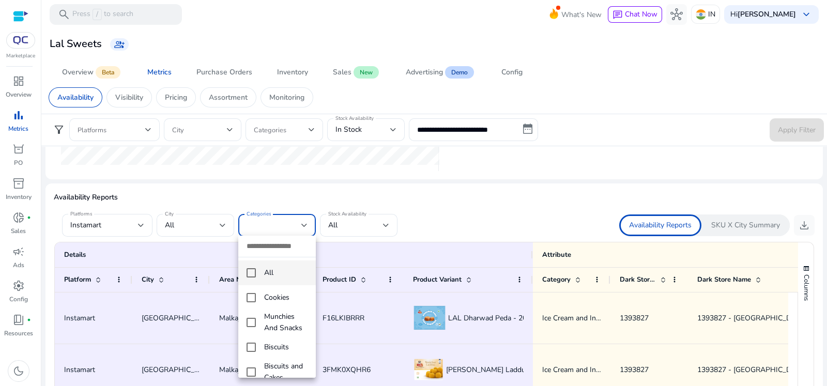
click at [249, 275] on mat-pseudo-checkbox at bounding box center [251, 272] width 9 height 9
click at [796, 226] on div at bounding box center [413, 193] width 827 height 386
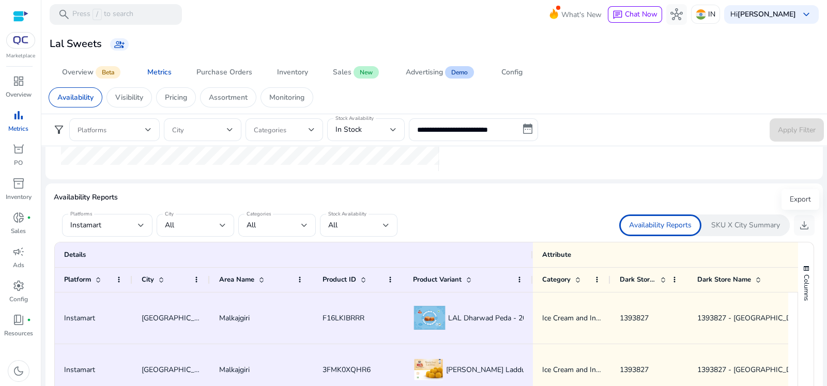
click at [798, 226] on span "download" at bounding box center [804, 225] width 12 height 12
click at [339, 220] on div "All" at bounding box center [355, 225] width 55 height 11
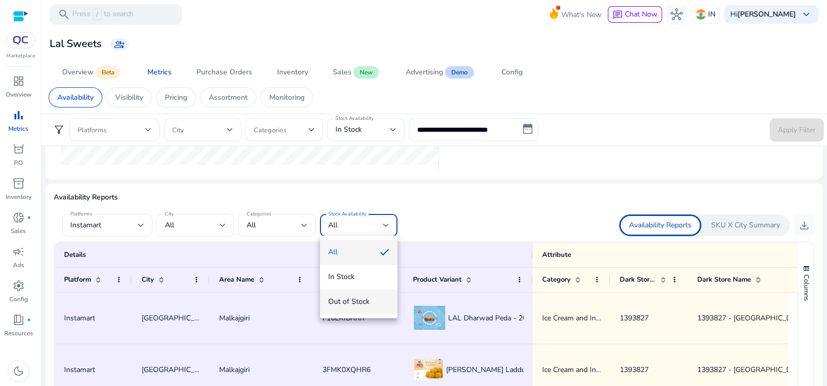
click at [358, 310] on mat-option "Out of Stock" at bounding box center [359, 302] width 78 height 25
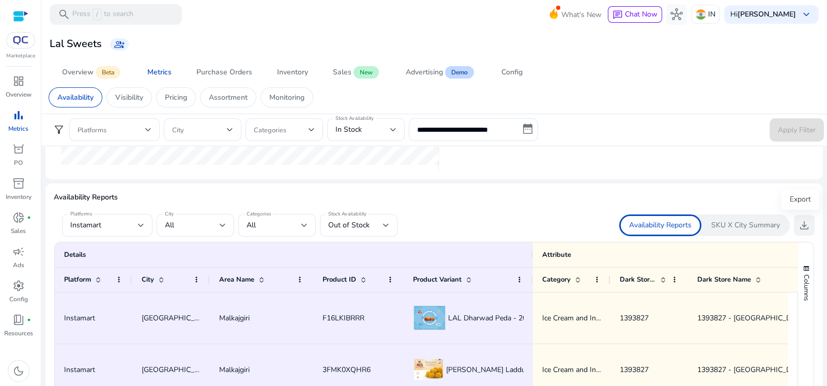
click at [798, 228] on span "download" at bounding box center [804, 225] width 12 height 12
click at [132, 221] on div "Instamart" at bounding box center [104, 225] width 68 height 11
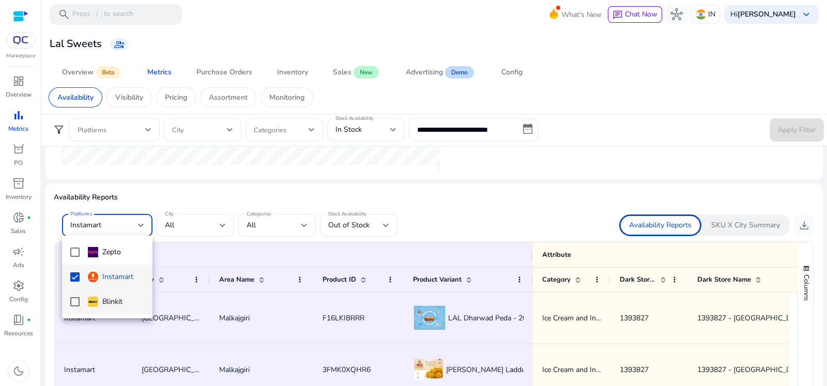
click at [74, 305] on mat-pseudo-checkbox at bounding box center [74, 301] width 9 height 9
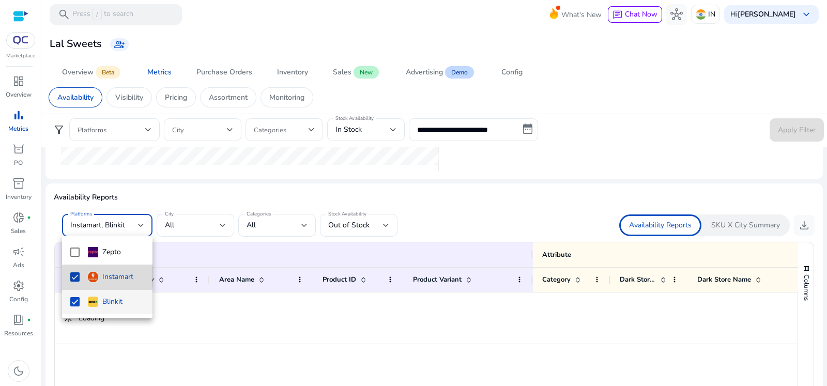
click at [72, 277] on mat-pseudo-checkbox at bounding box center [74, 276] width 9 height 9
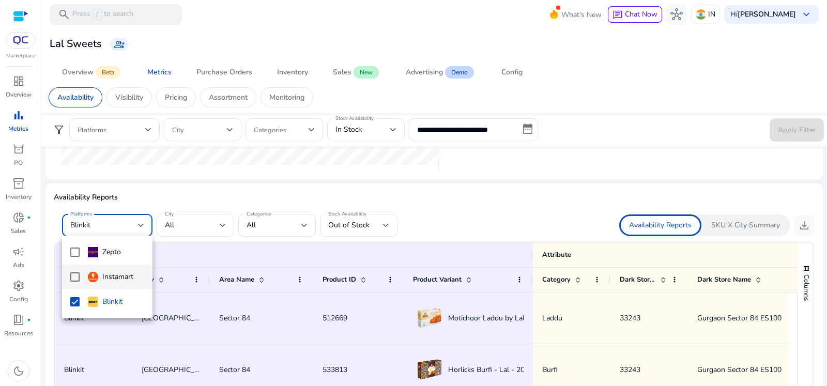
click at [775, 199] on div at bounding box center [413, 193] width 827 height 386
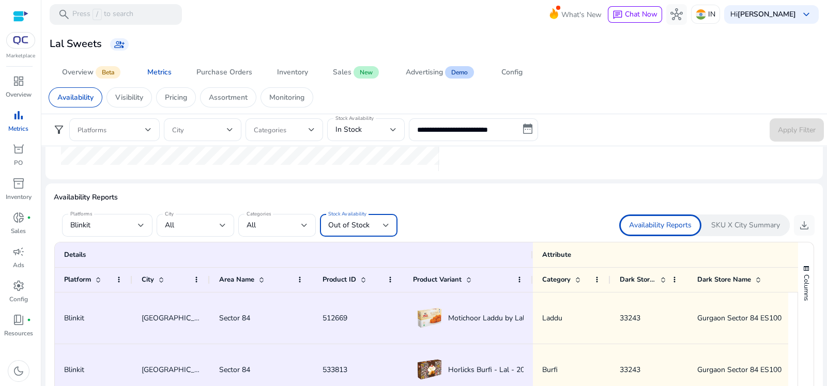
click at [372, 230] on div "Out of Stock" at bounding box center [355, 225] width 55 height 11
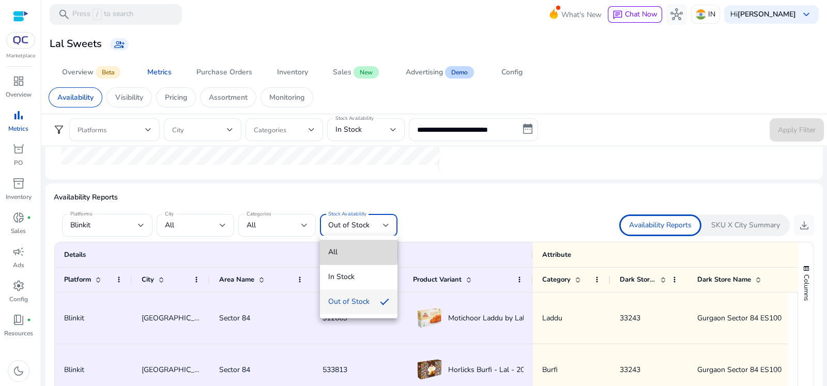
click at [352, 252] on span "All" at bounding box center [358, 252] width 61 height 11
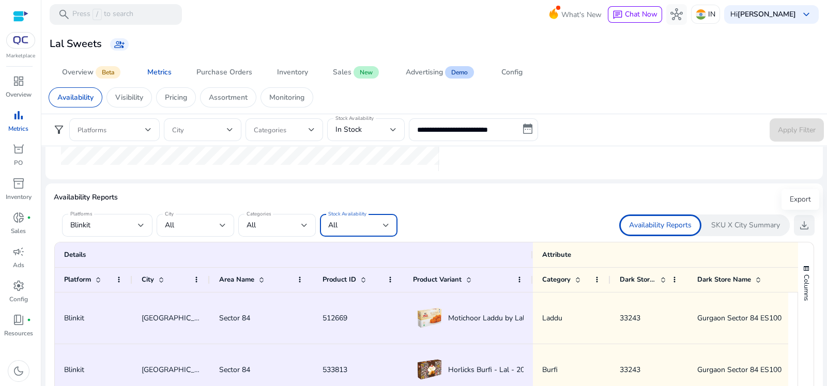
click at [798, 229] on span "download" at bounding box center [804, 225] width 12 height 12
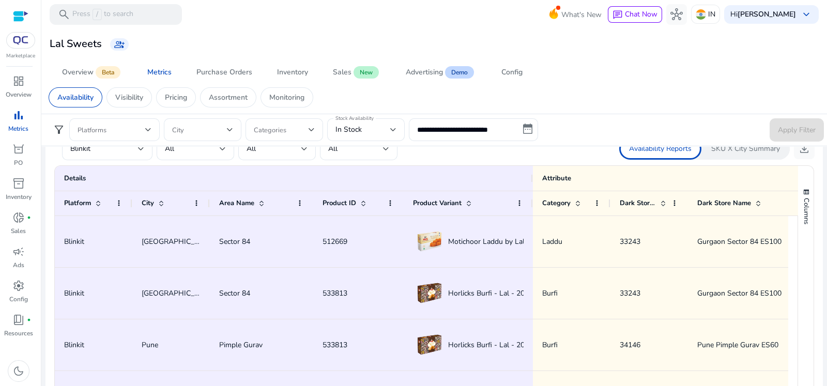
scroll to position [737, 0]
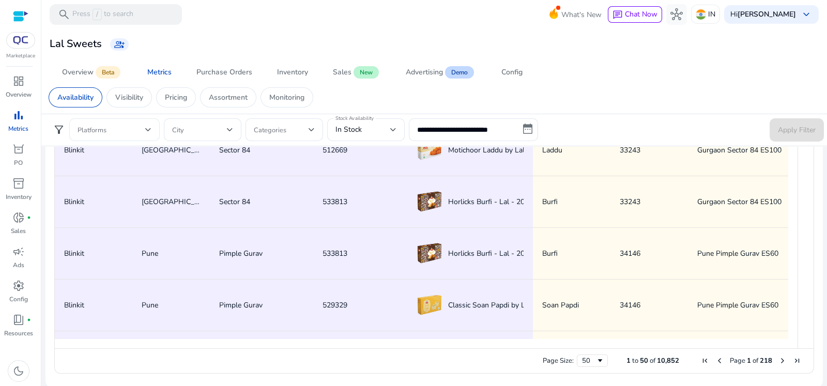
click at [135, 130] on span at bounding box center [112, 129] width 68 height 11
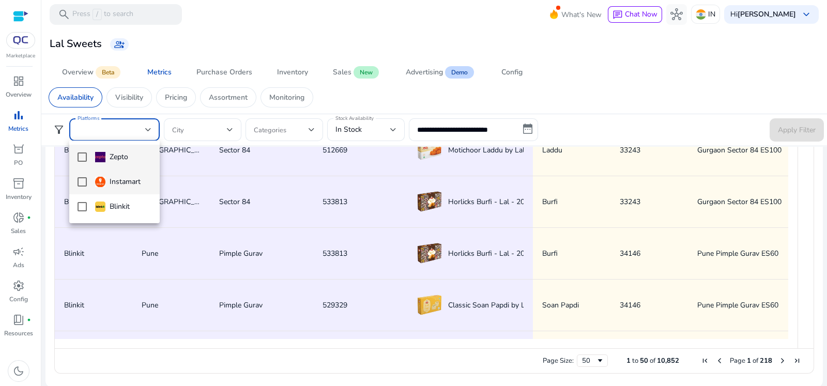
click at [84, 181] on mat-pseudo-checkbox at bounding box center [82, 181] width 9 height 9
click at [222, 117] on div at bounding box center [413, 193] width 827 height 386
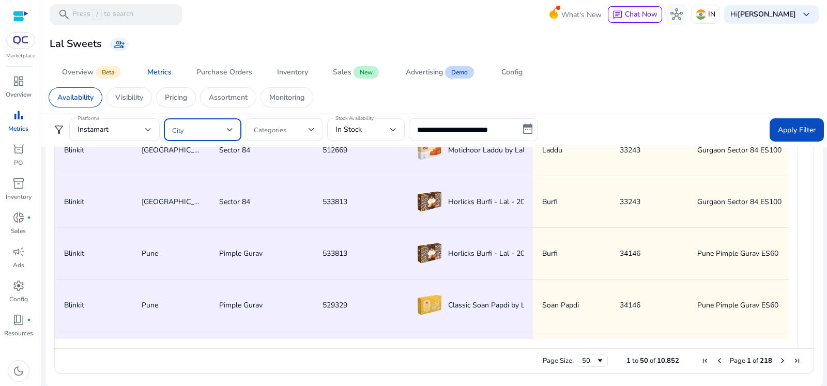
click at [227, 128] on div at bounding box center [230, 130] width 6 height 4
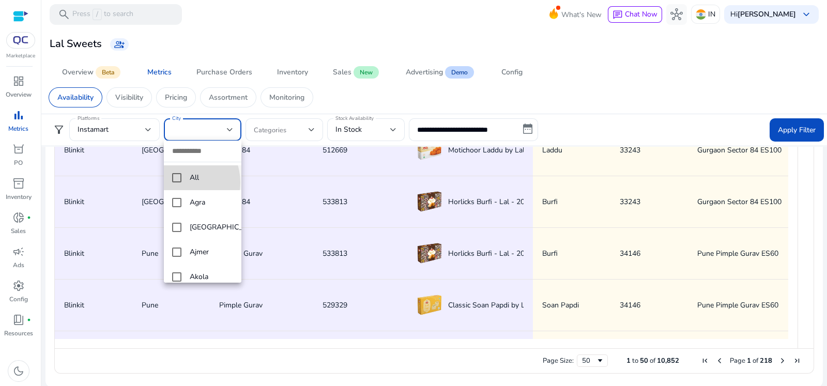
click at [179, 182] on mat-option "All" at bounding box center [203, 177] width 78 height 25
click at [368, 130] on div at bounding box center [413, 193] width 827 height 386
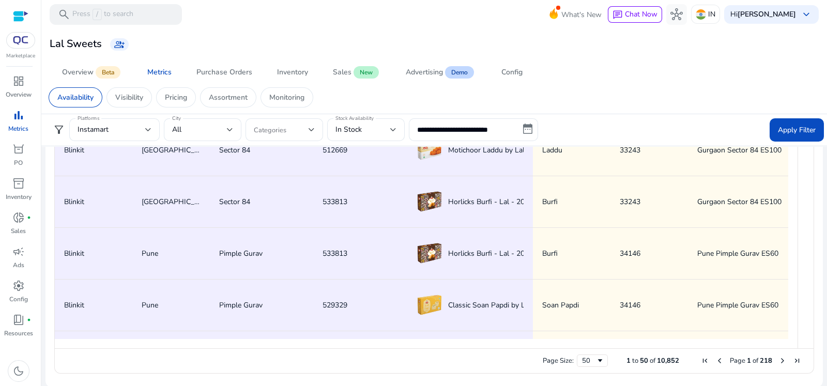
click at [368, 130] on div "In Stock" at bounding box center [363, 129] width 55 height 11
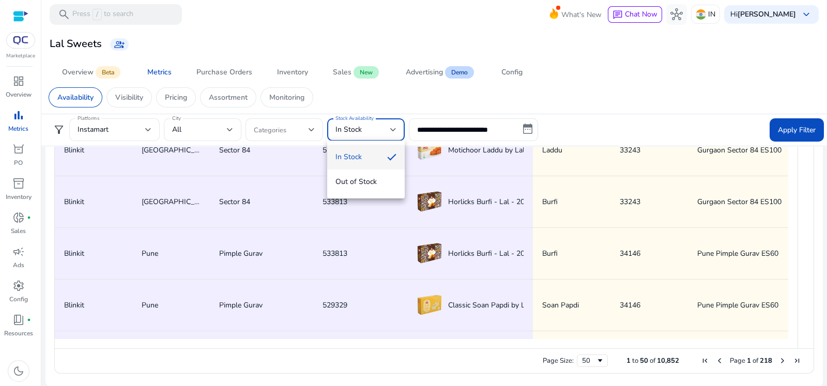
click at [119, 135] on div at bounding box center [413, 193] width 827 height 386
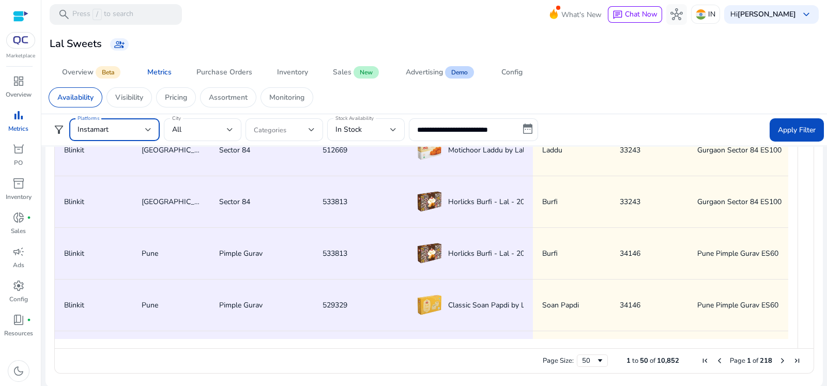
click at [123, 133] on div "Instamart" at bounding box center [112, 129] width 68 height 11
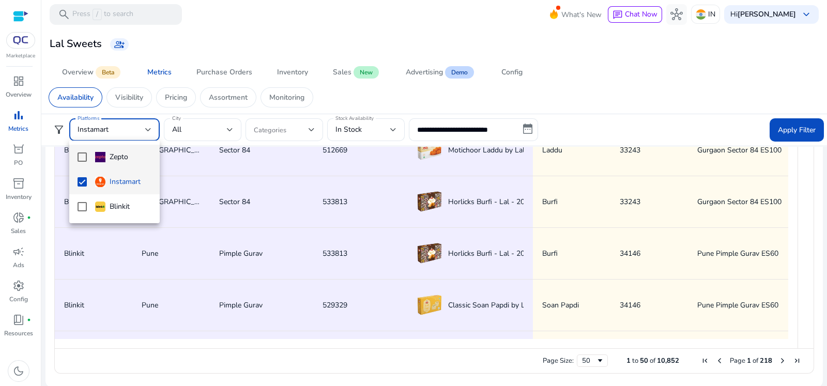
click at [74, 159] on mat-option "Zepto" at bounding box center [114, 157] width 90 height 25
click at [90, 221] on div "Zepto Instamart Blinkit" at bounding box center [114, 182] width 90 height 83
click at [80, 214] on mat-option "Blinkit" at bounding box center [114, 206] width 90 height 25
click at [372, 128] on div at bounding box center [413, 193] width 827 height 386
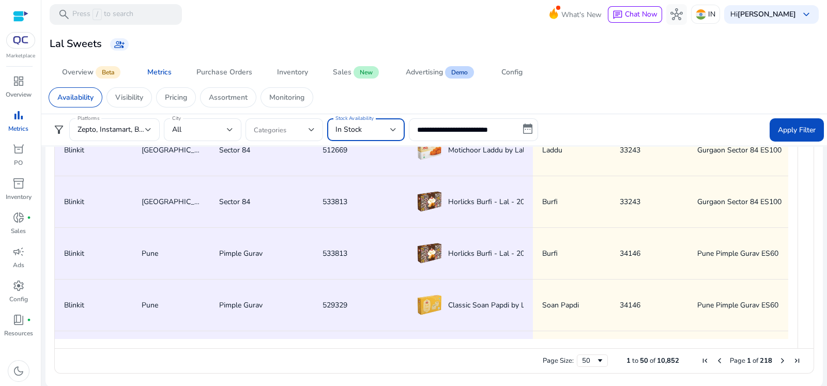
click at [372, 128] on div "In Stock" at bounding box center [363, 129] width 55 height 11
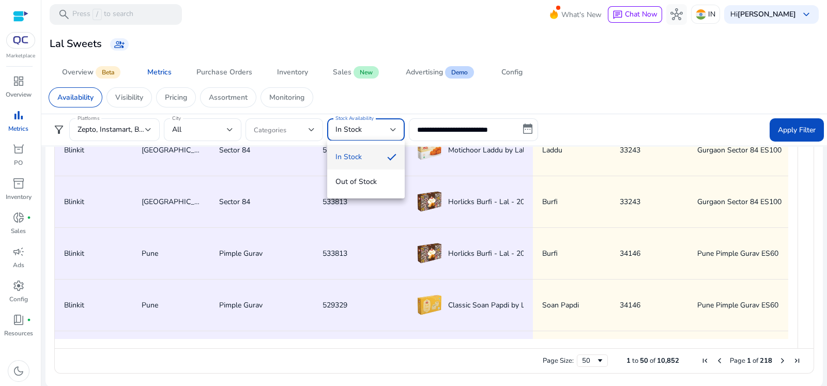
click at [202, 128] on div at bounding box center [413, 193] width 827 height 386
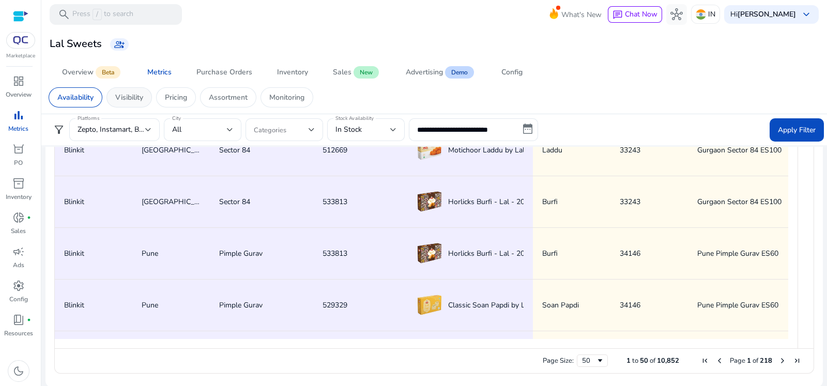
click at [138, 87] on div "Visibility" at bounding box center [128, 97] width 45 height 20
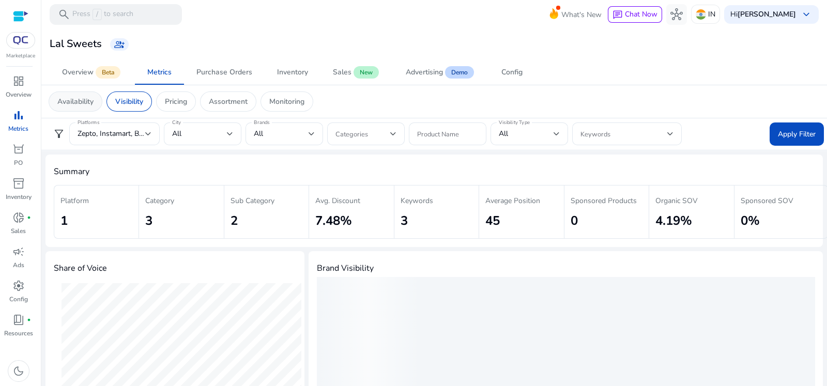
click at [83, 107] on div "Availability" at bounding box center [76, 102] width 54 height 20
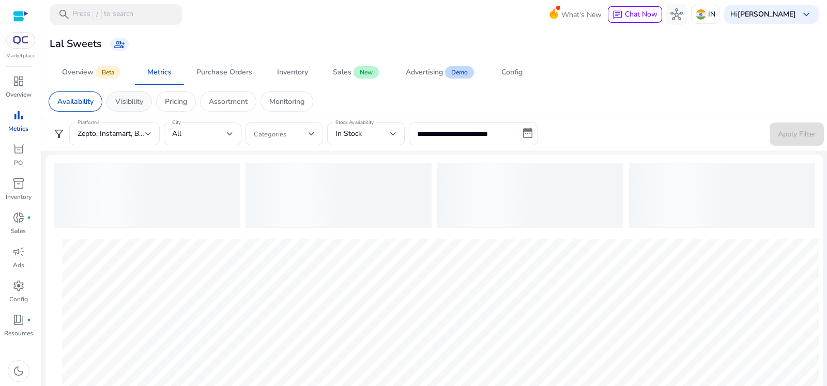
click at [133, 103] on p "Visibility" at bounding box center [129, 101] width 28 height 11
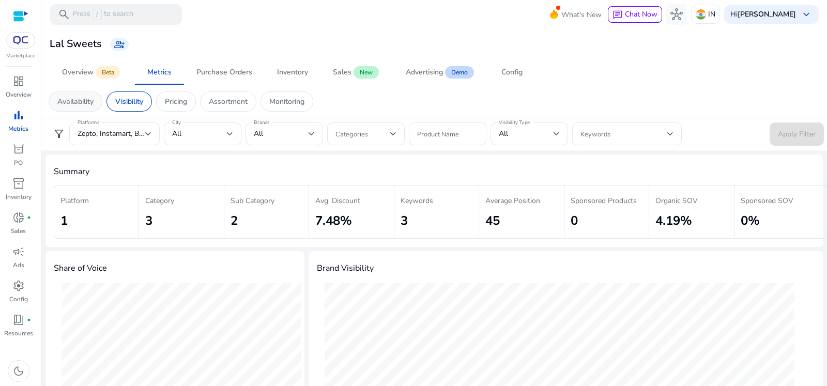
click at [79, 103] on p "Availability" at bounding box center [75, 101] width 36 height 11
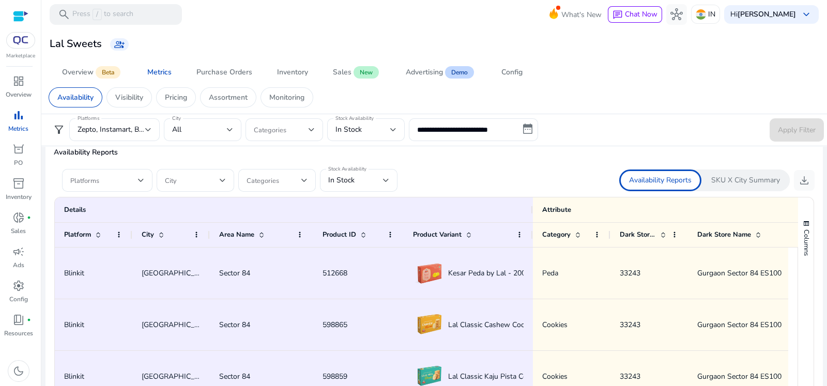
scroll to position [608, 0]
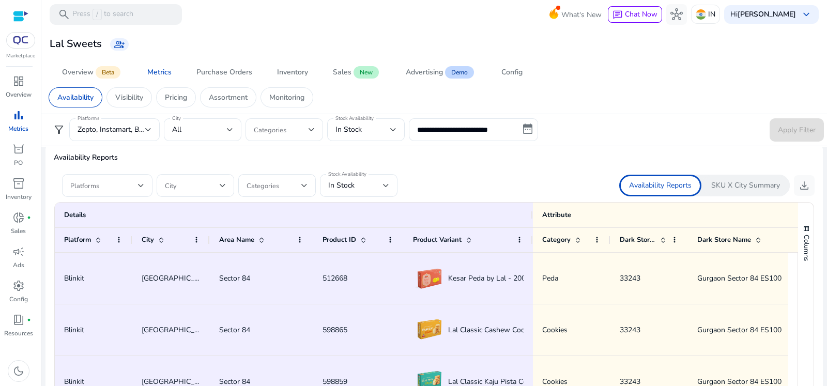
click at [818, 270] on ag-grid-angular "1 to 50 of 16,450. Page 1 of 329 Drag here to set row groups Drag here to set c…" at bounding box center [434, 352] width 777 height 310
click at [116, 182] on span at bounding box center [104, 185] width 68 height 11
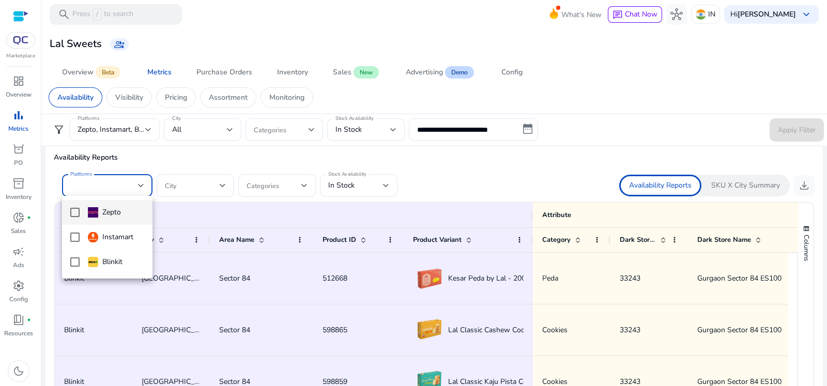
click at [195, 186] on div at bounding box center [413, 193] width 827 height 386
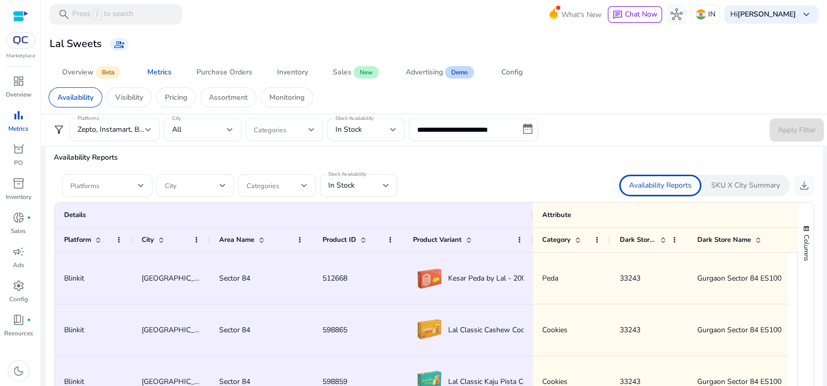
click at [195, 186] on span at bounding box center [192, 185] width 55 height 11
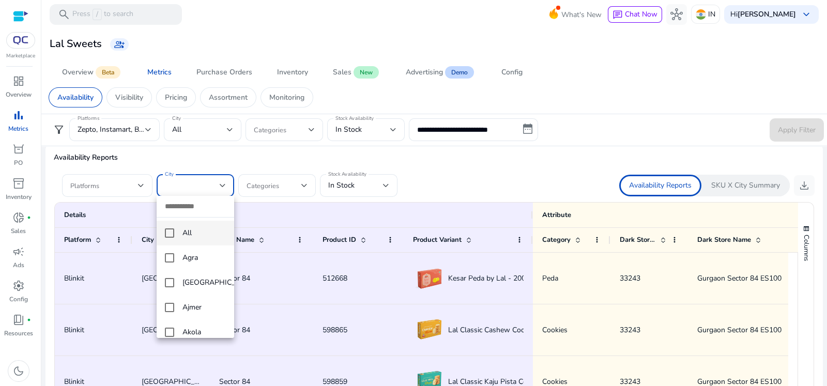
click at [280, 193] on div at bounding box center [413, 193] width 827 height 386
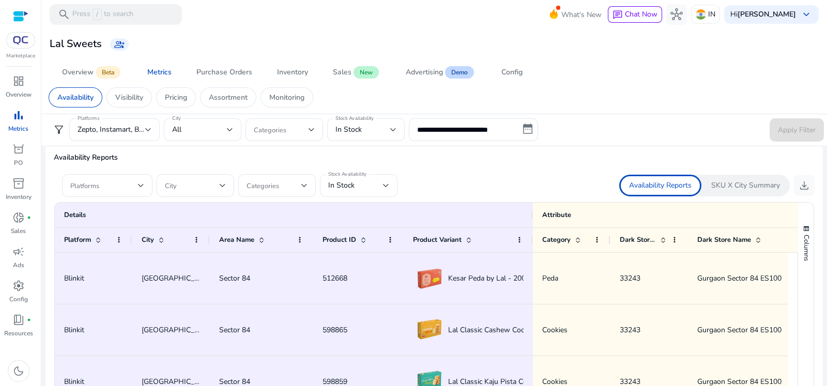
click at [385, 180] on div at bounding box center [386, 185] width 6 height 12
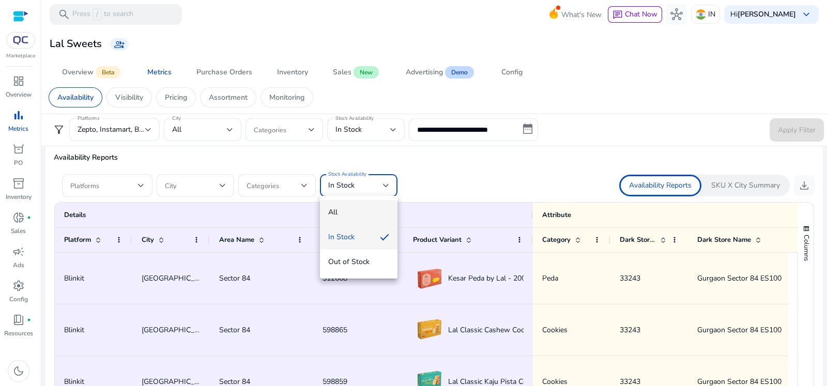
click at [334, 215] on span "All" at bounding box center [358, 212] width 61 height 11
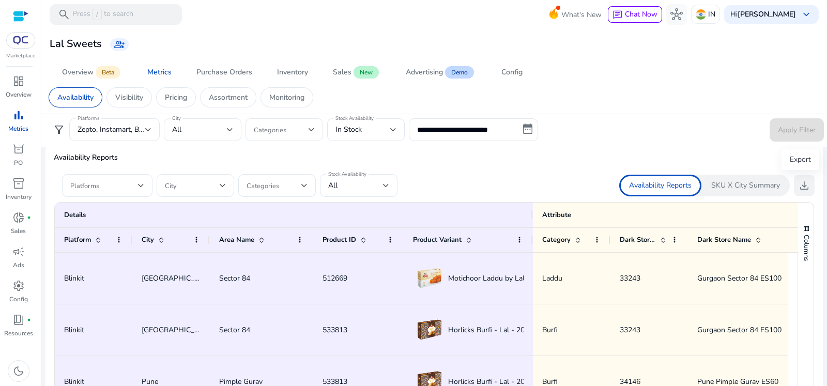
click at [803, 186] on span "download" at bounding box center [804, 185] width 12 height 12
